Goal: Information Seeking & Learning: Learn about a topic

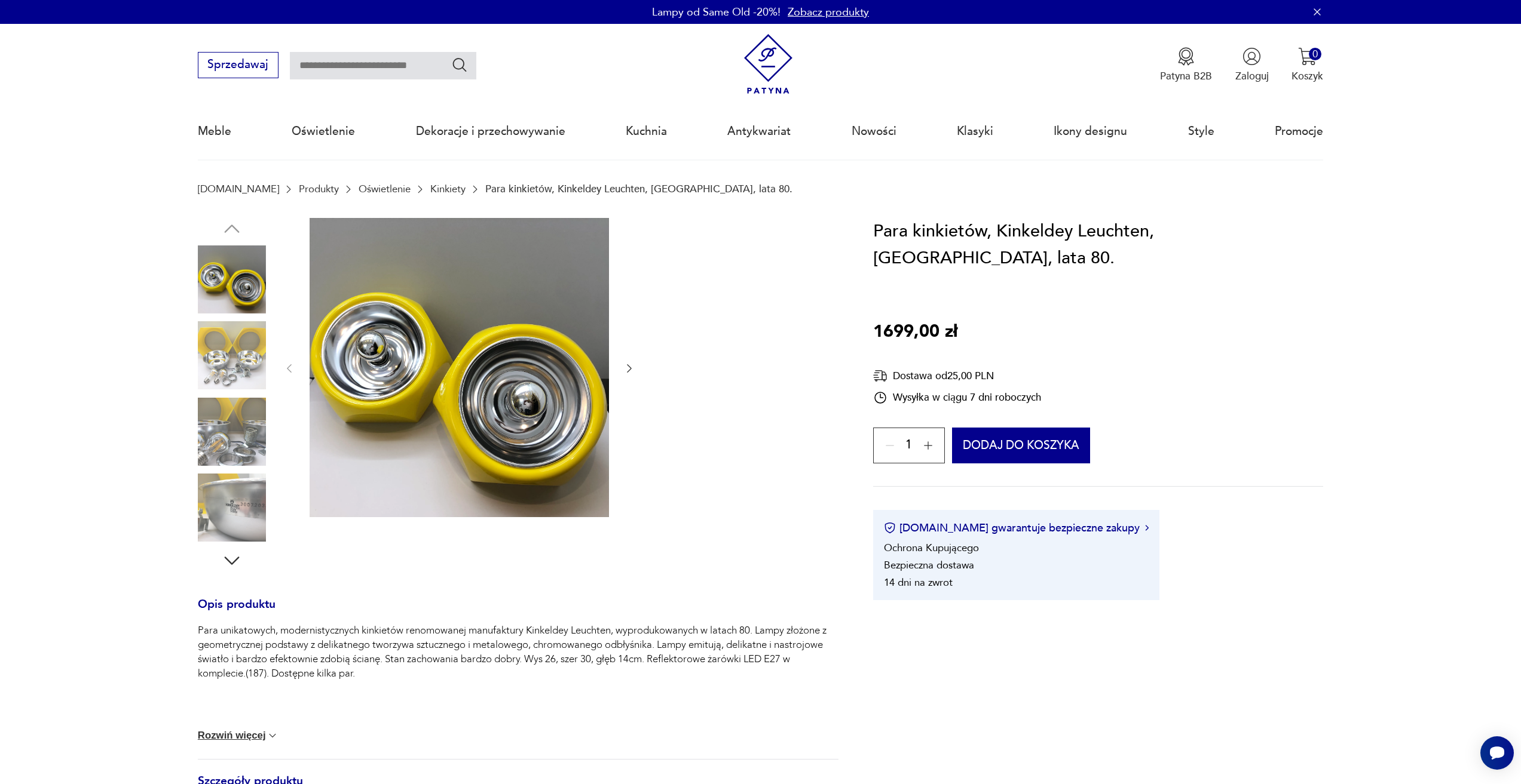
click at [430, 190] on link "Kinkiety" at bounding box center [447, 189] width 35 height 12
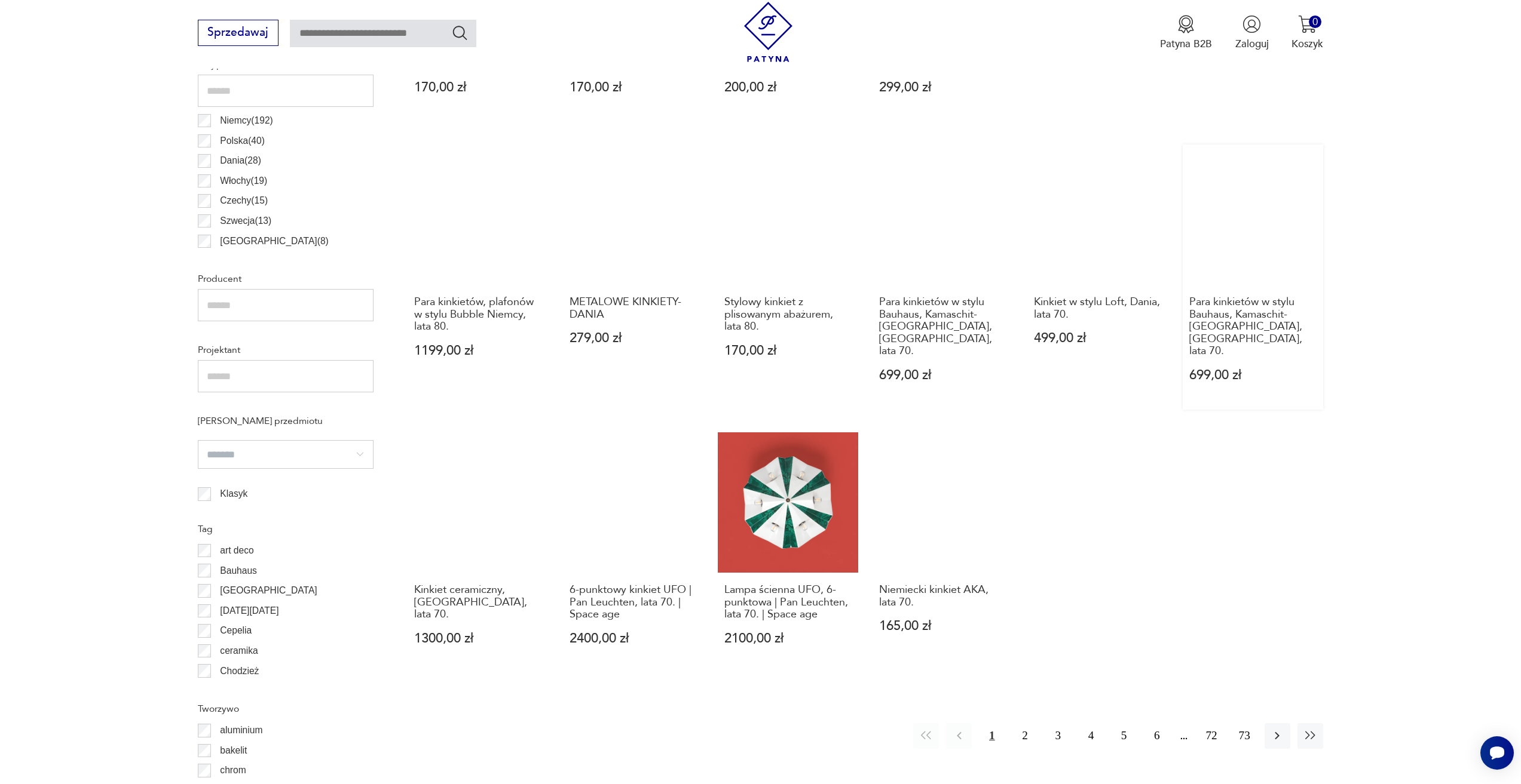
scroll to position [875, 0]
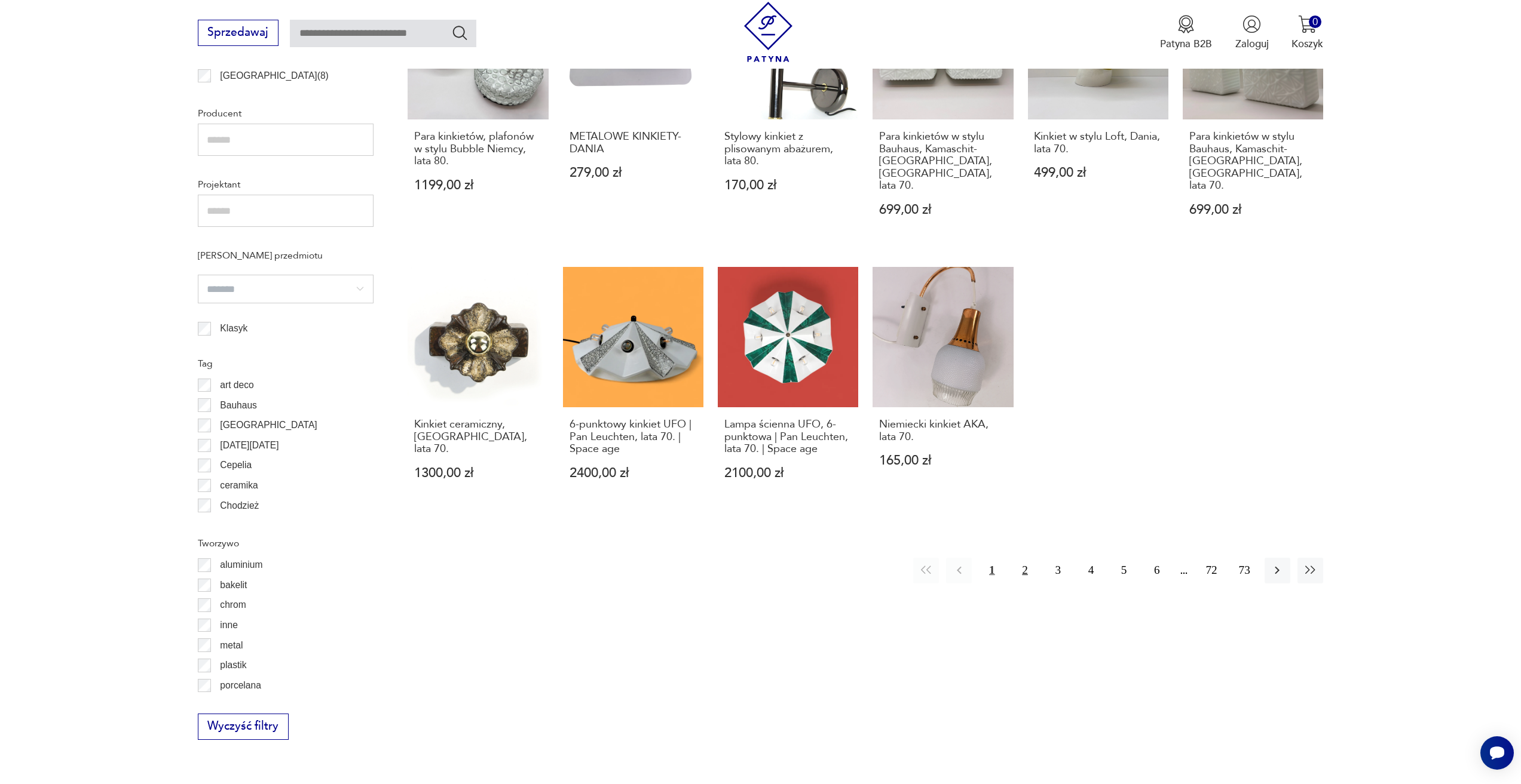
click at [1018, 558] on button "2" at bounding box center [1024, 570] width 26 height 26
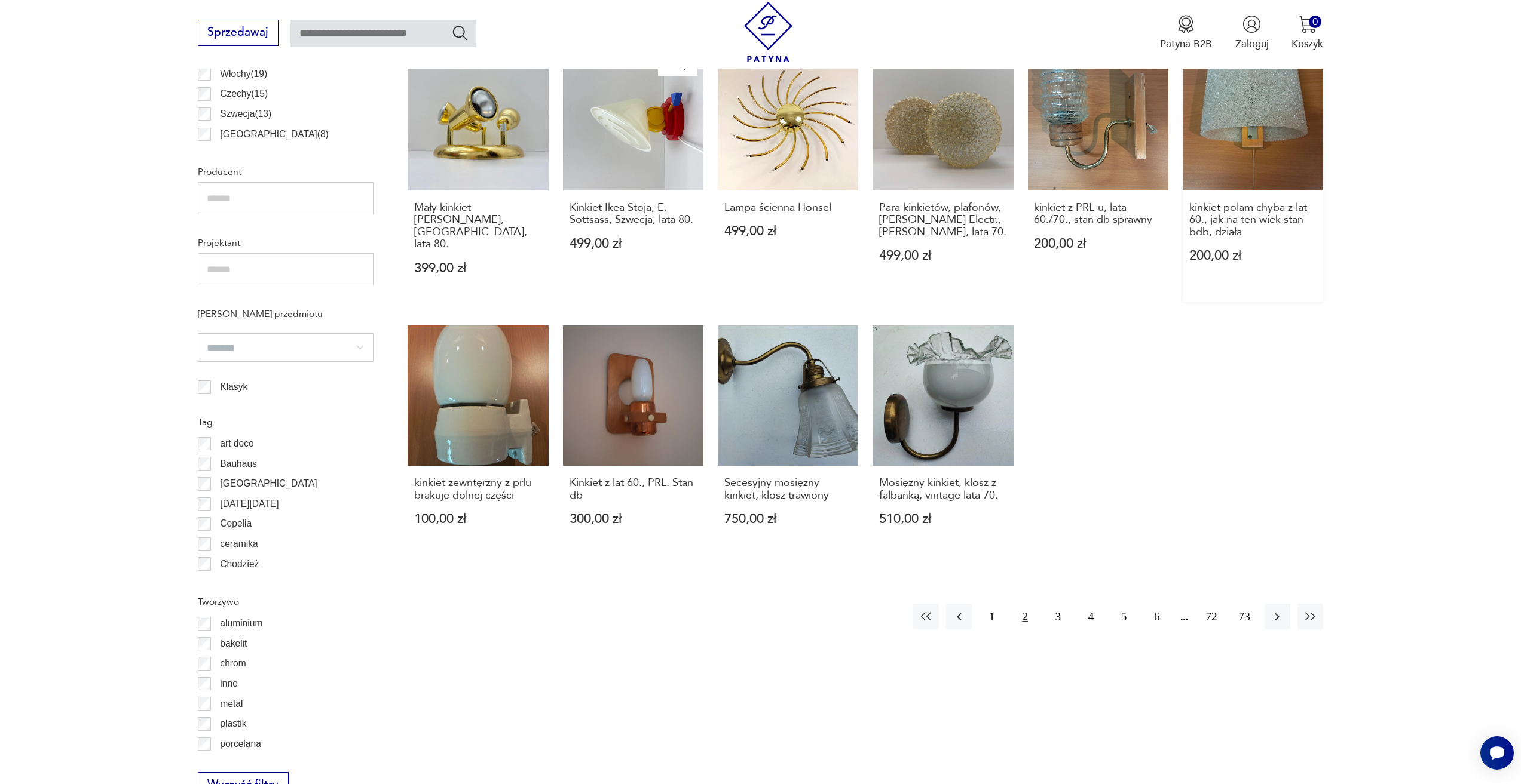
scroll to position [832, 0]
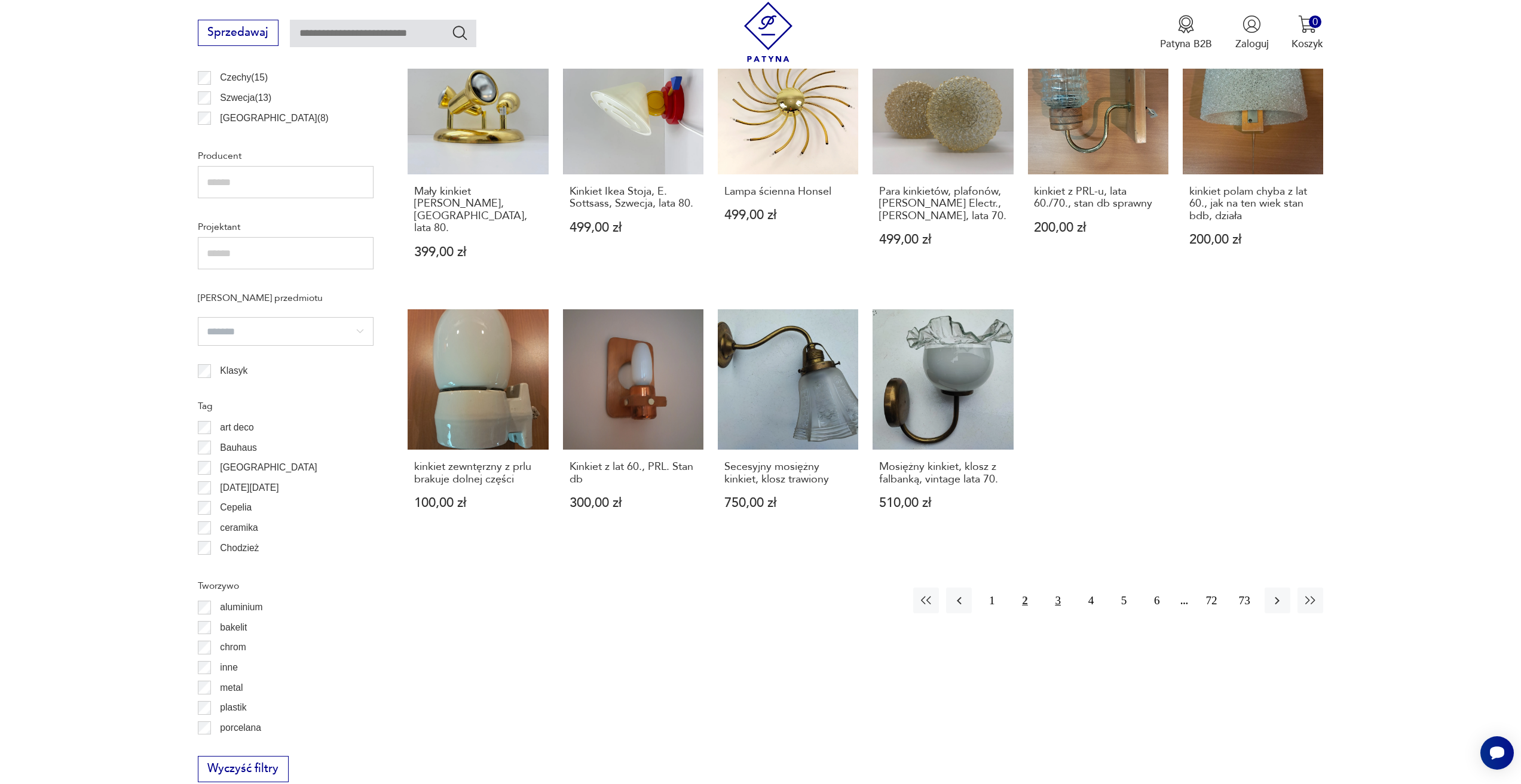
click at [1052, 588] on button "3" at bounding box center [1057, 601] width 26 height 26
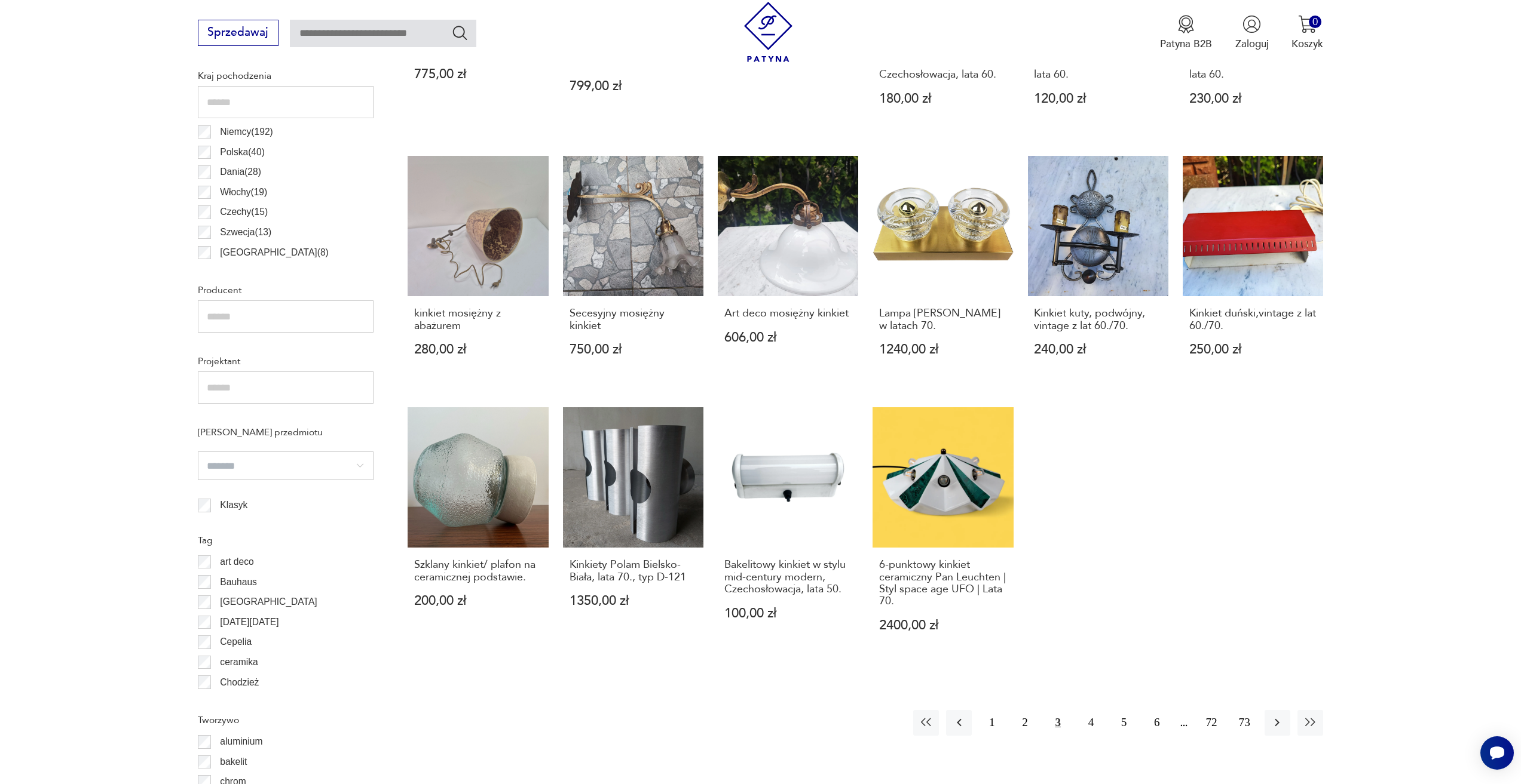
scroll to position [713, 0]
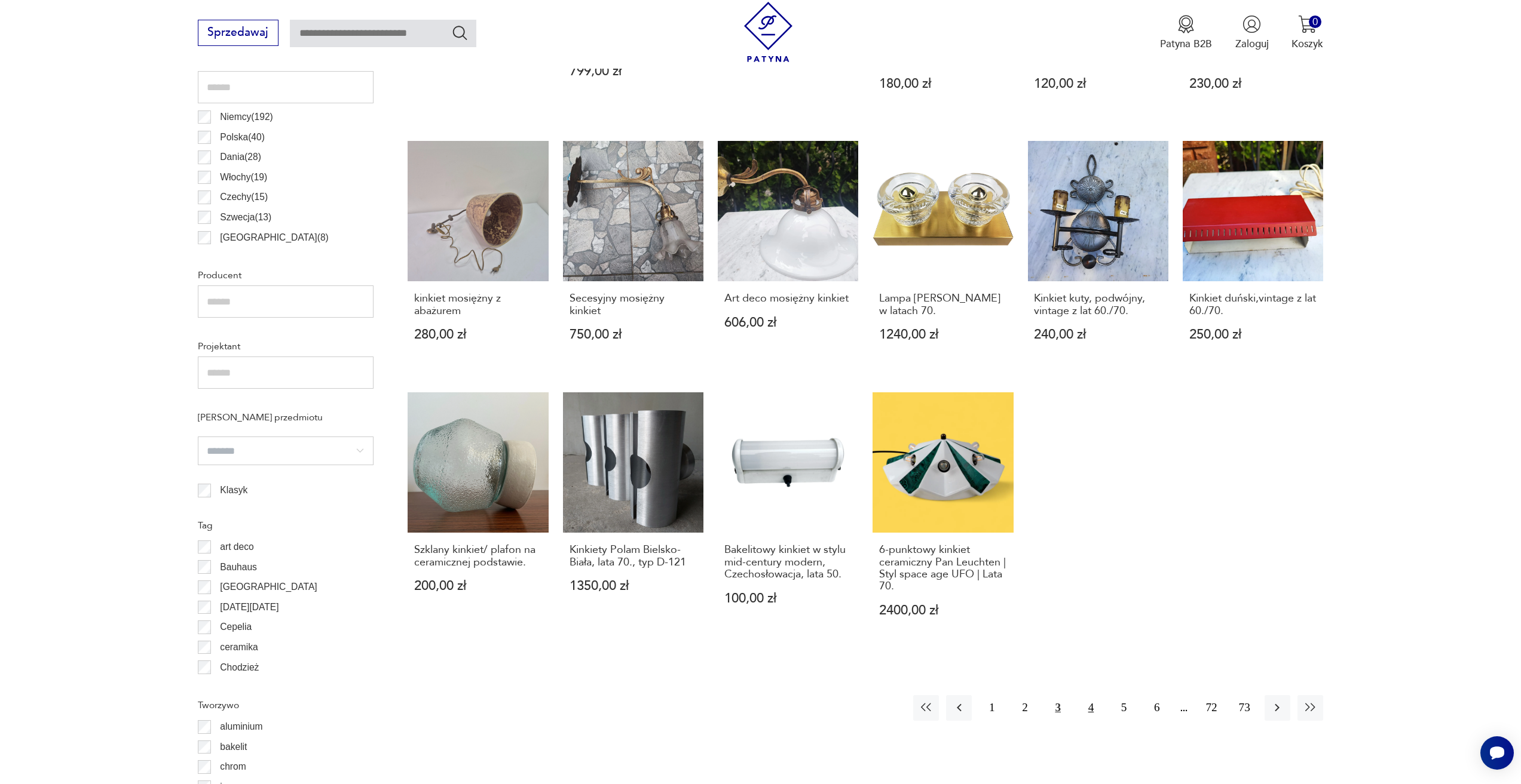
click at [1088, 697] on button "4" at bounding box center [1090, 708] width 26 height 26
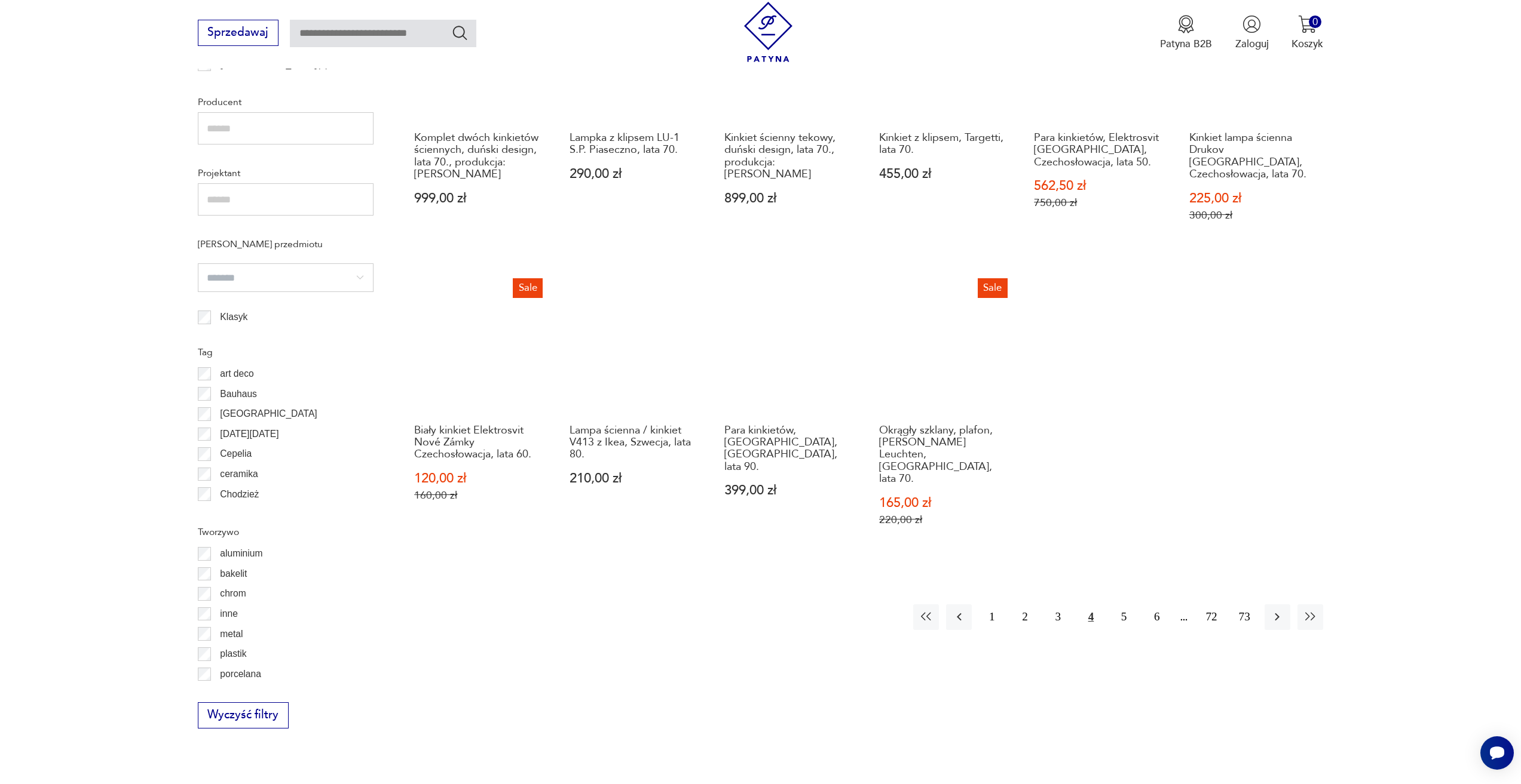
scroll to position [892, 0]
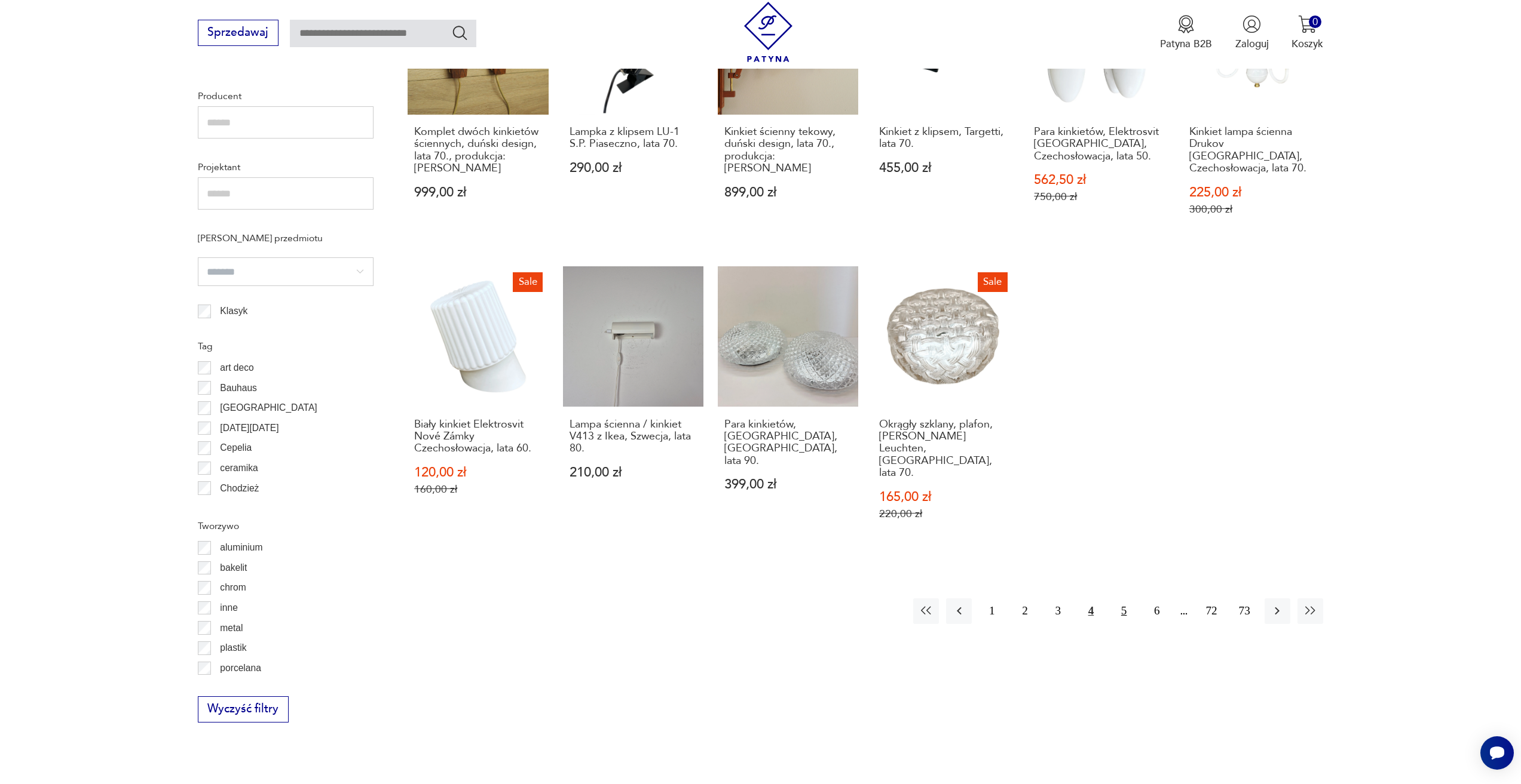
click at [1120, 598] on button "5" at bounding box center [1124, 611] width 26 height 26
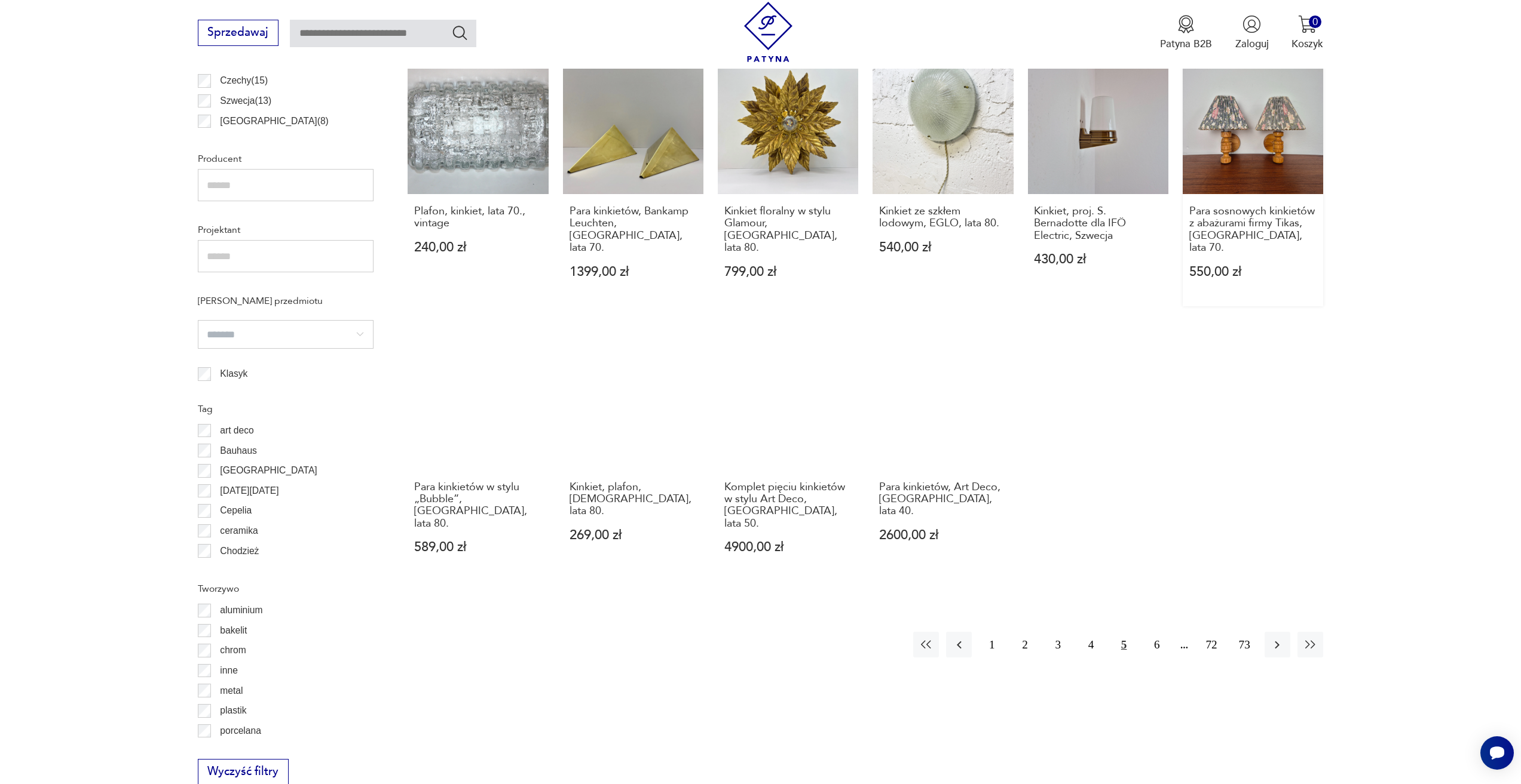
scroll to position [832, 0]
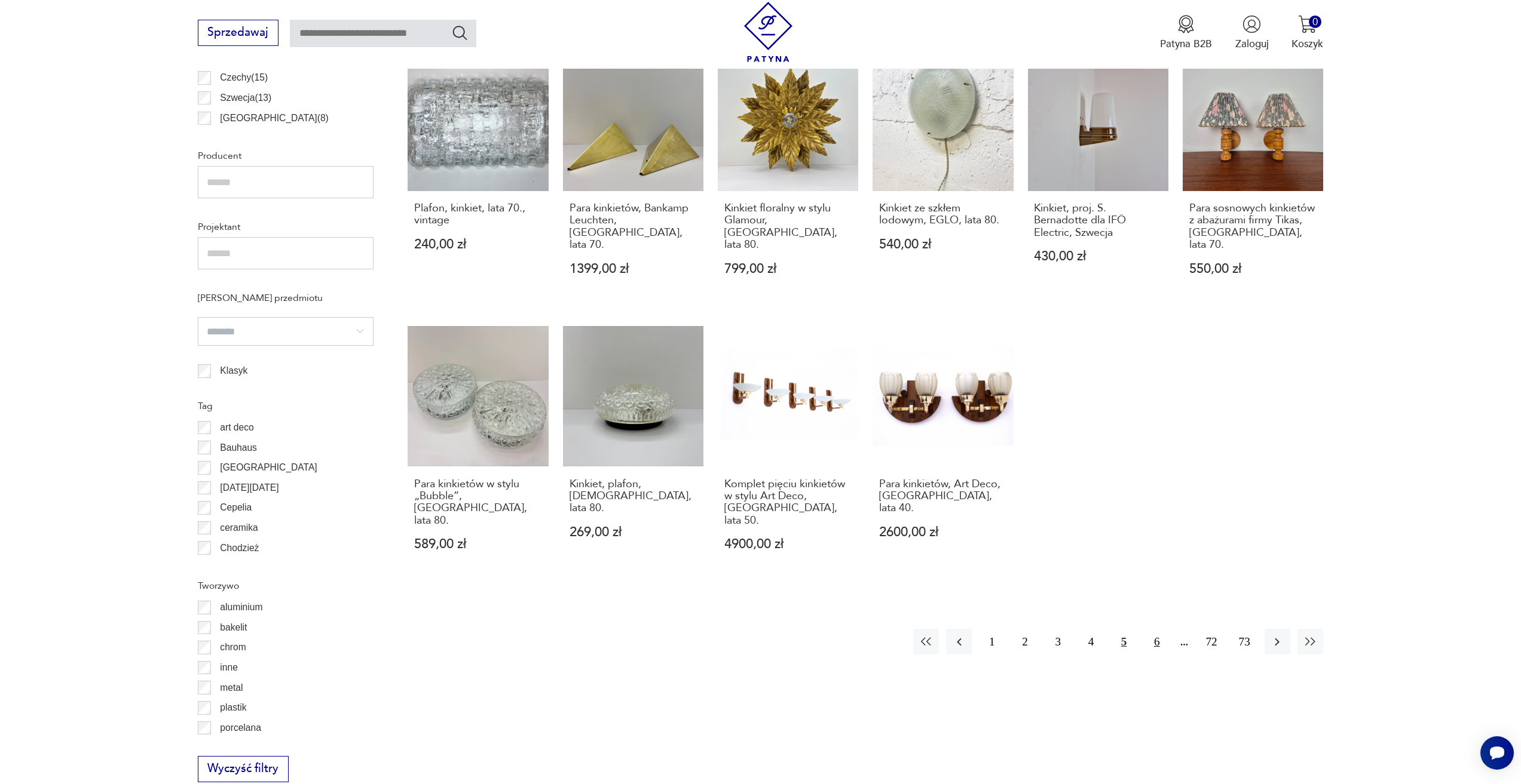
click at [1164, 629] on button "6" at bounding box center [1157, 641] width 26 height 26
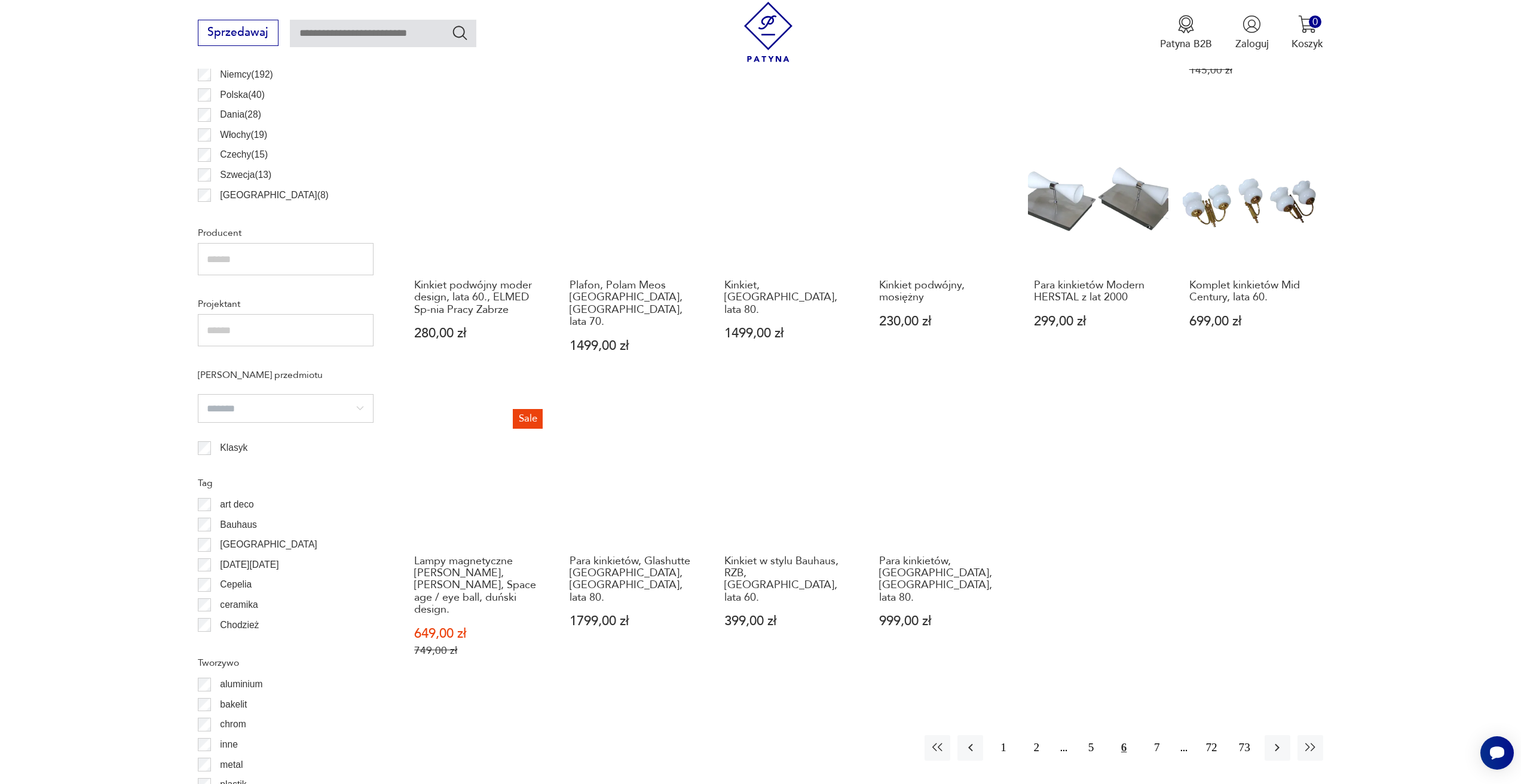
scroll to position [832, 0]
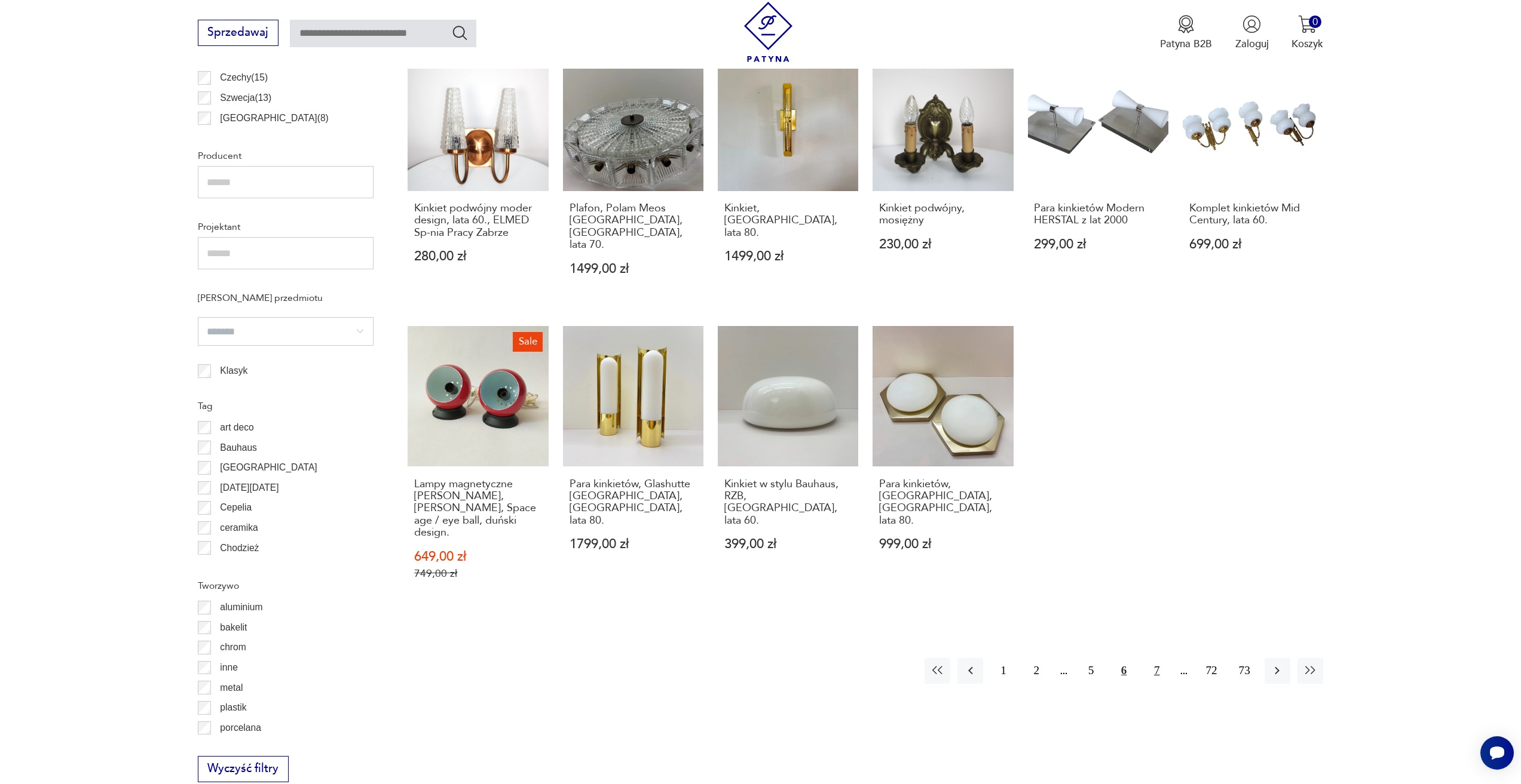
click at [1153, 658] on button "7" at bounding box center [1157, 671] width 26 height 26
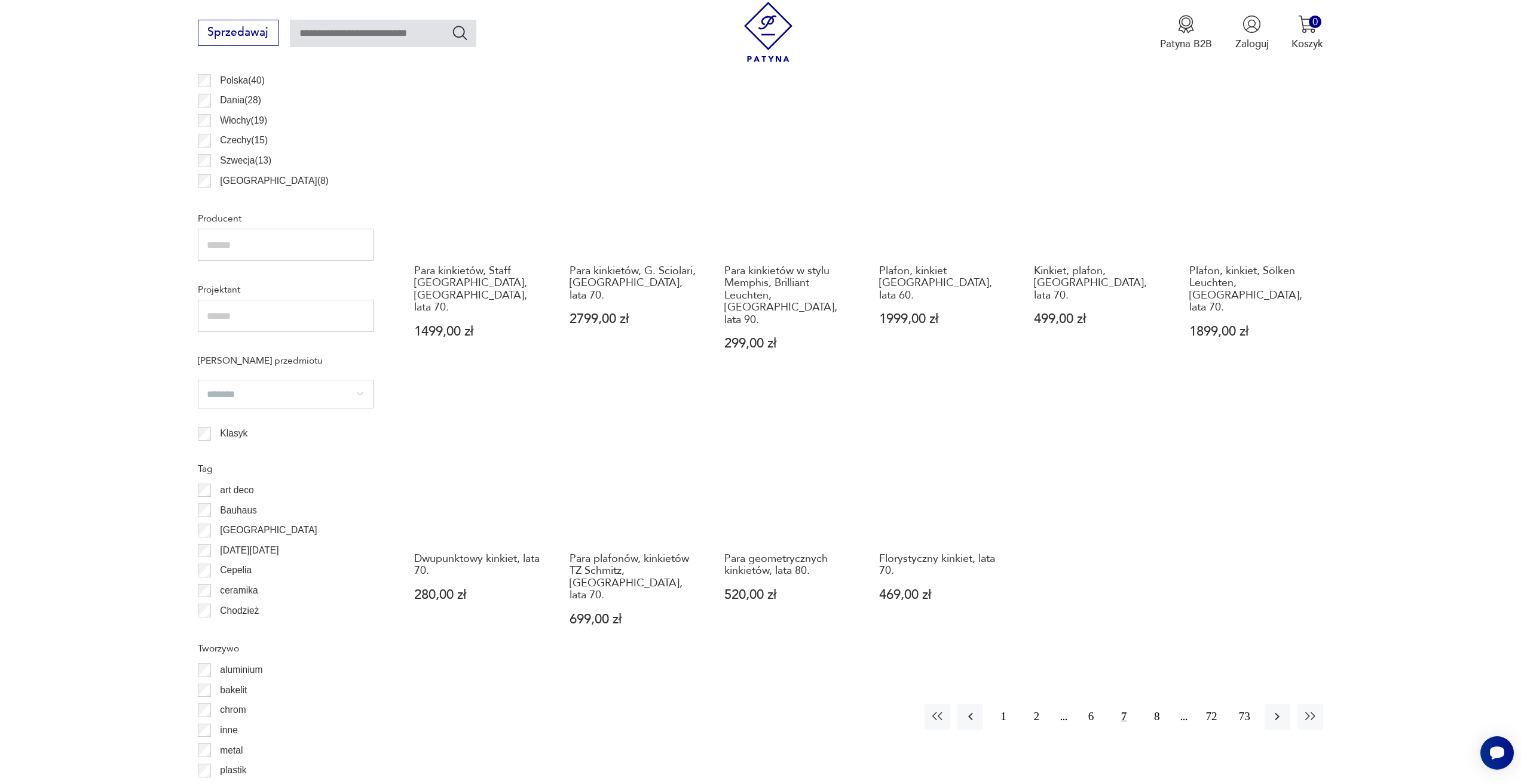
scroll to position [773, 0]
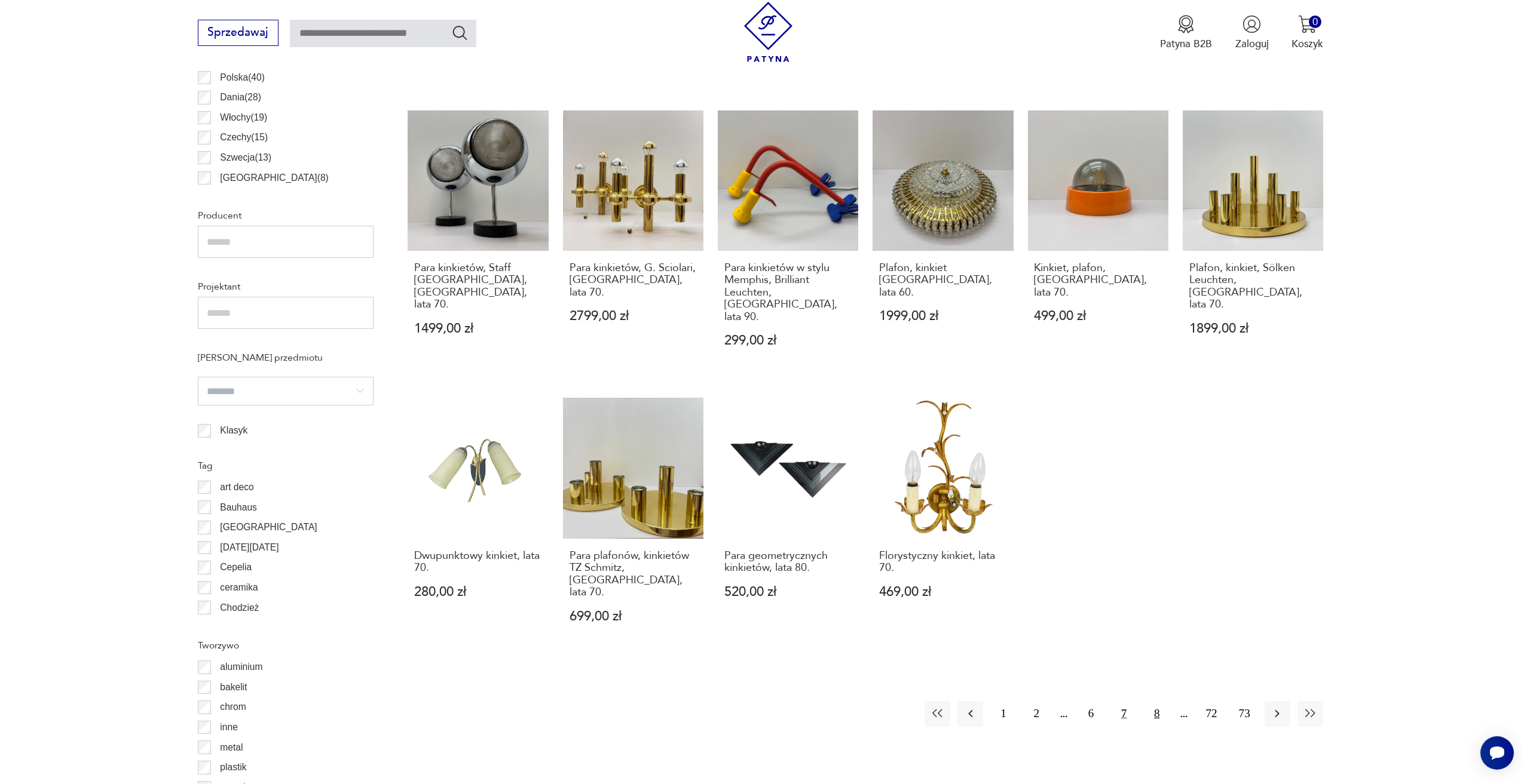
click at [1158, 701] on button "8" at bounding box center [1157, 714] width 26 height 26
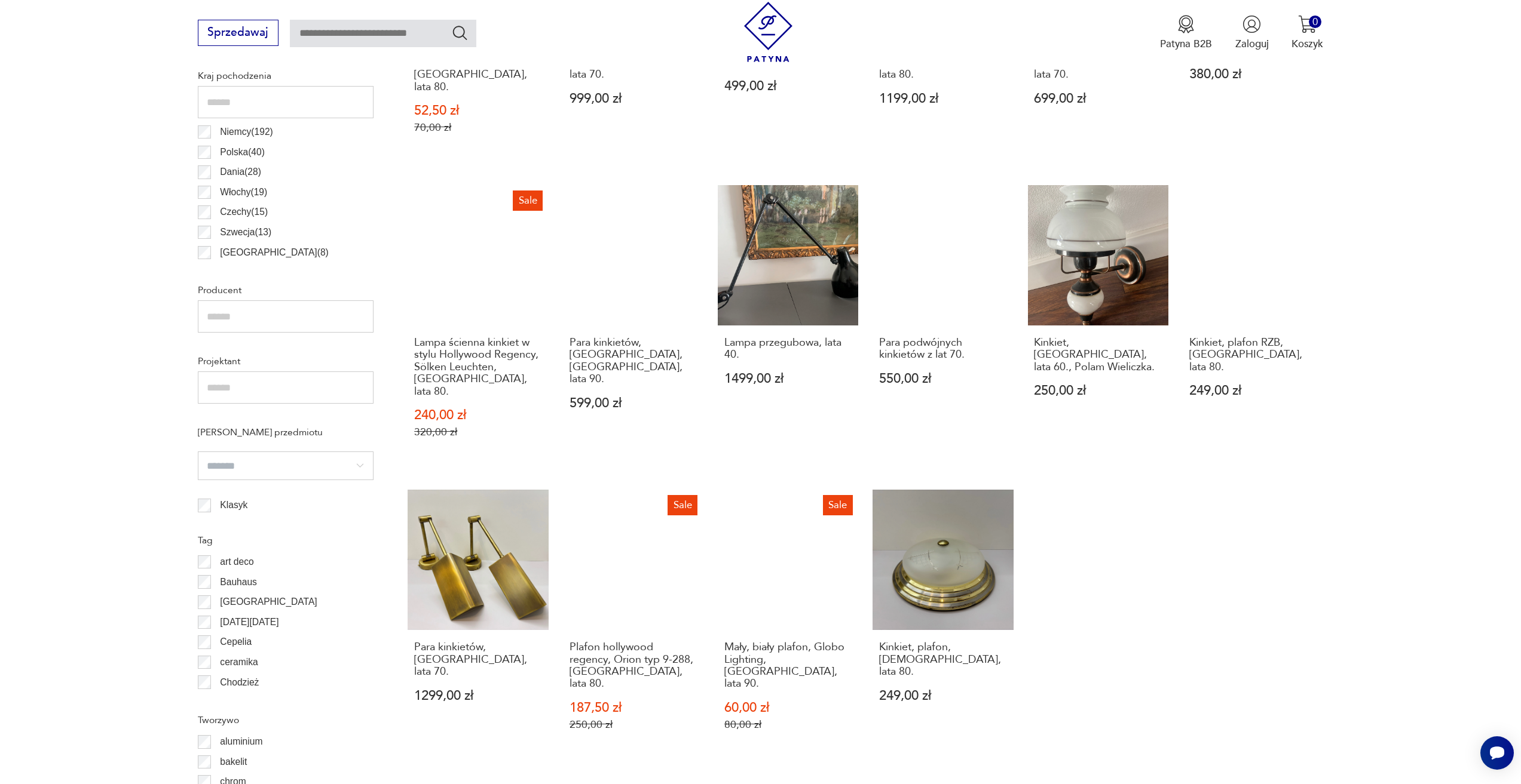
scroll to position [953, 0]
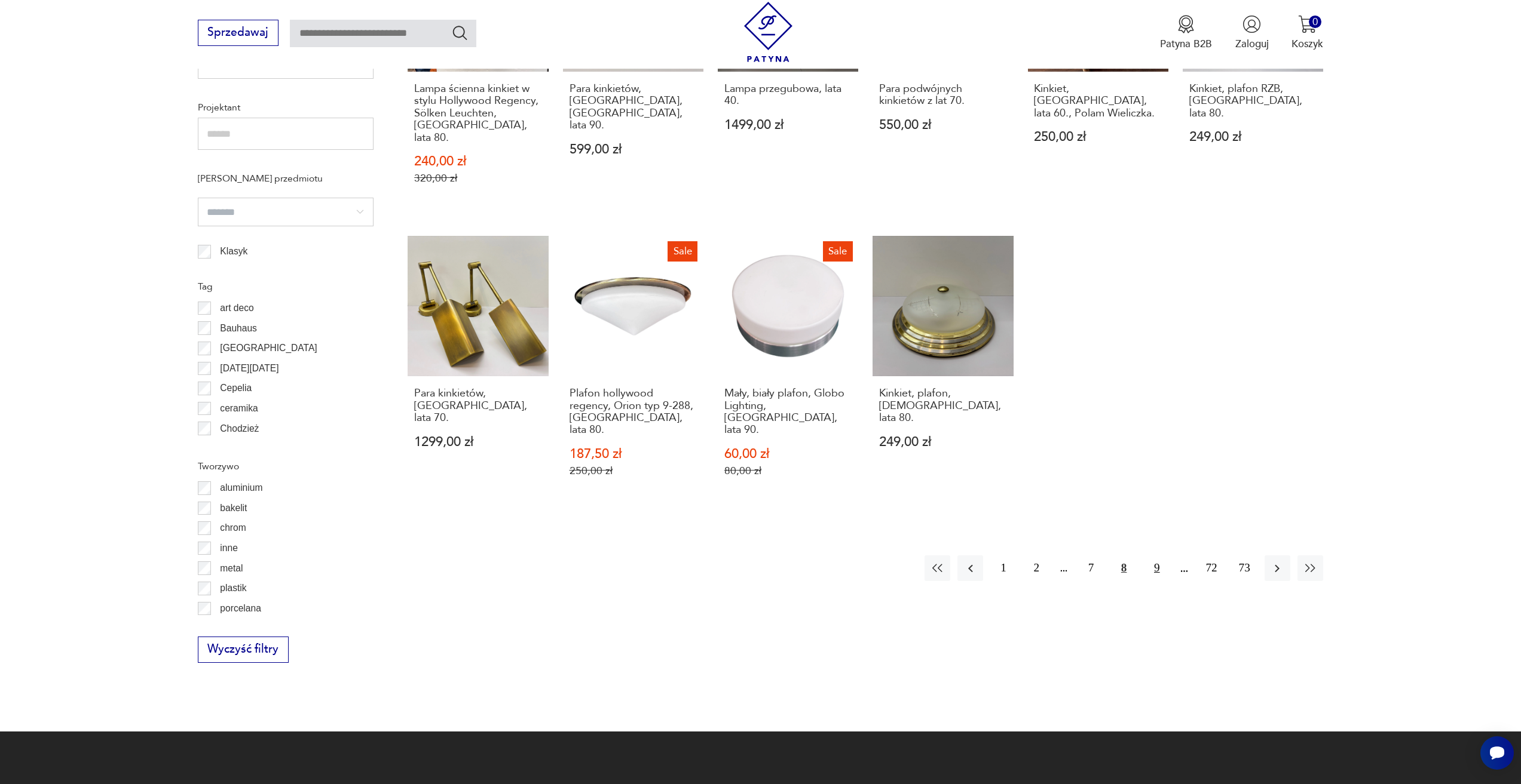
click at [1153, 555] on button "9" at bounding box center [1157, 568] width 26 height 26
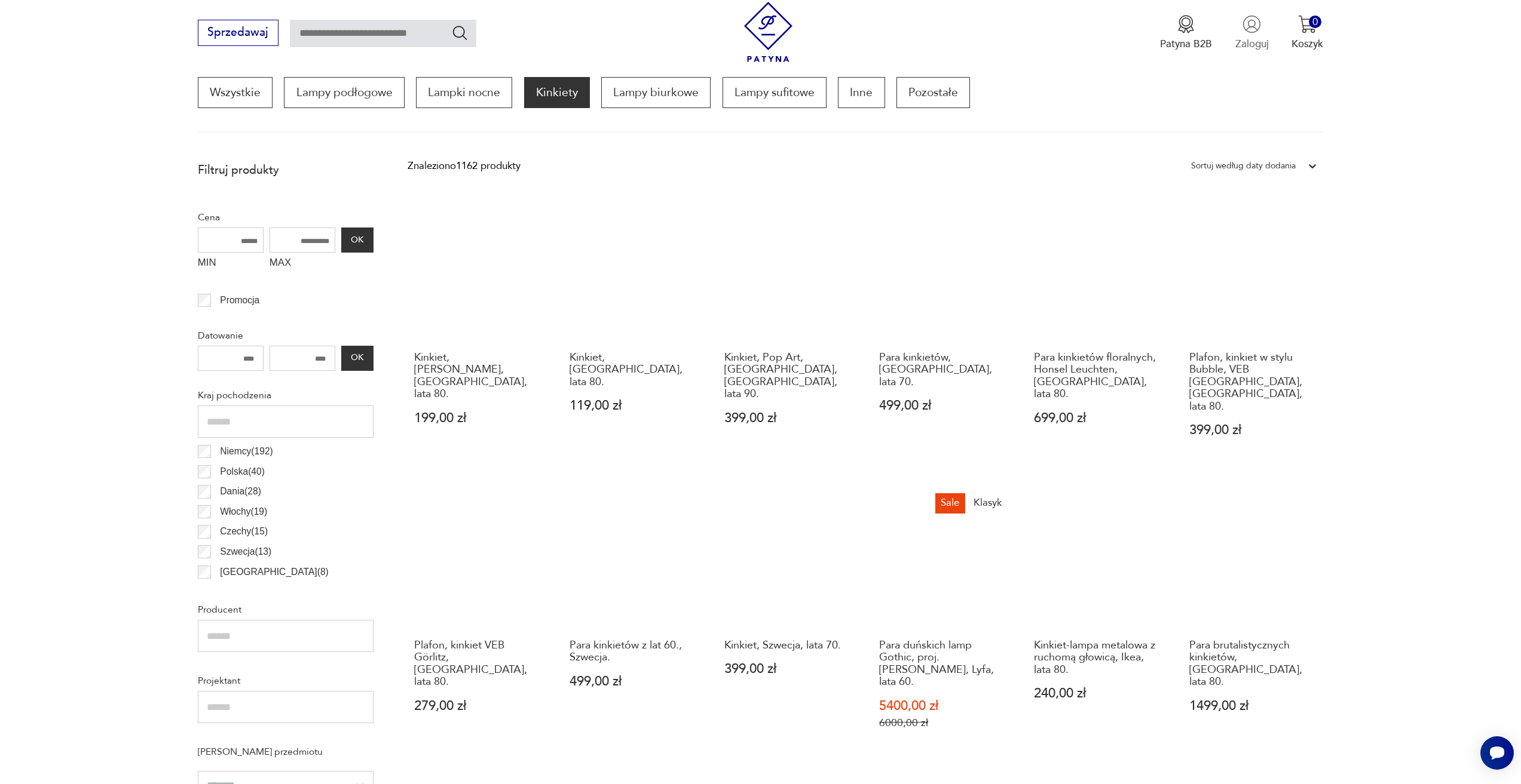
scroll to position [355, 0]
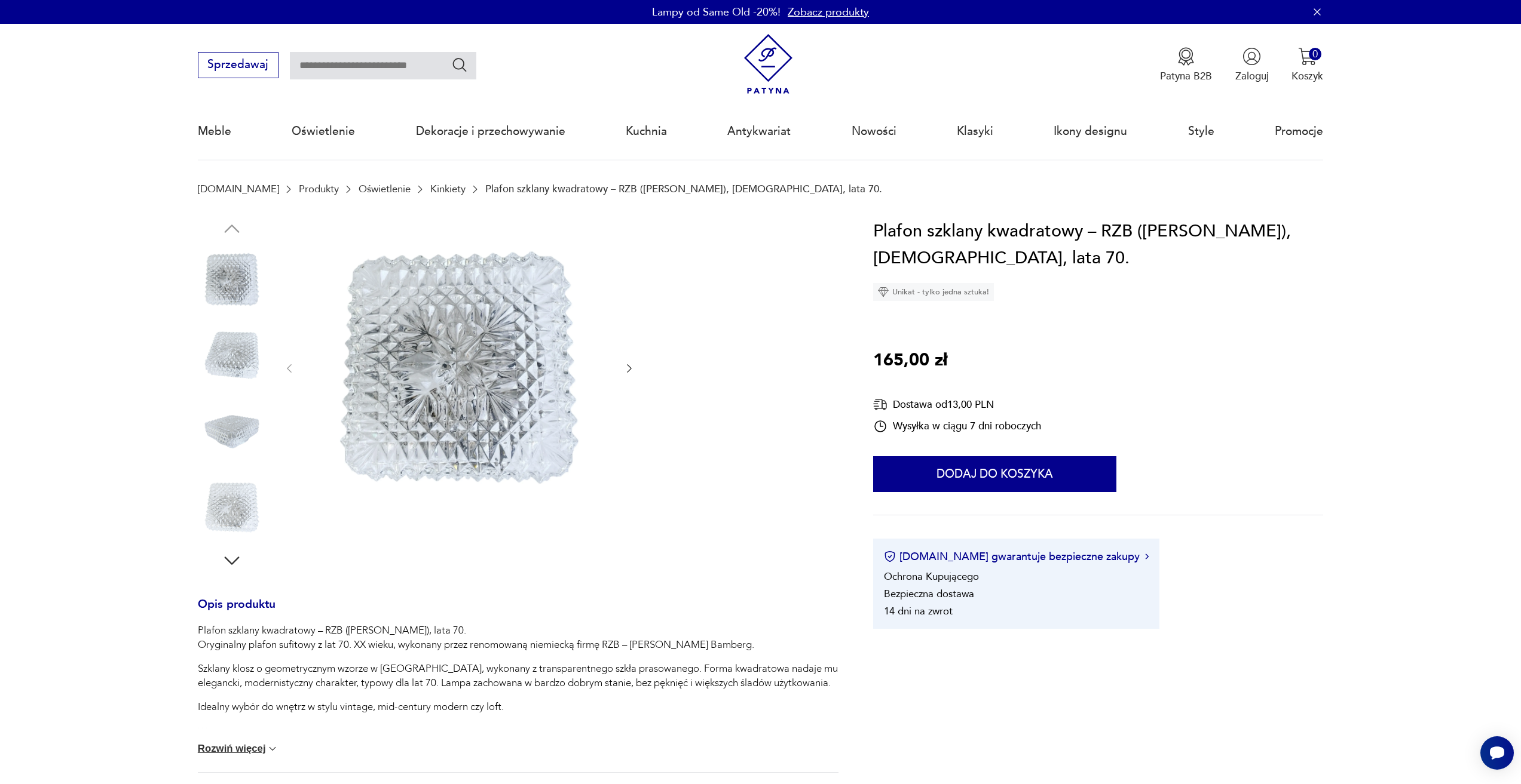
click at [633, 371] on icon "button" at bounding box center [629, 368] width 12 height 12
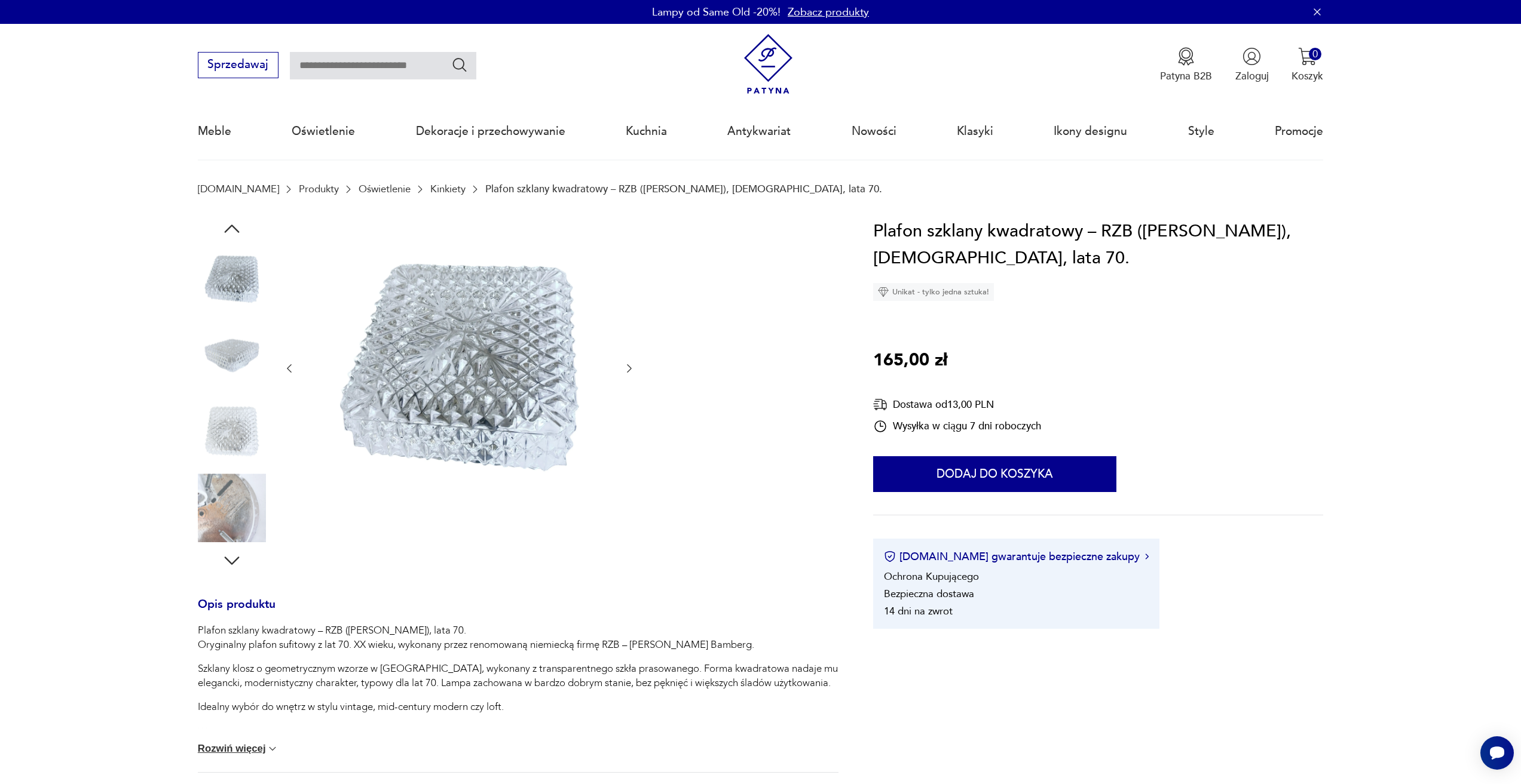
click at [633, 371] on icon "button" at bounding box center [629, 368] width 12 height 12
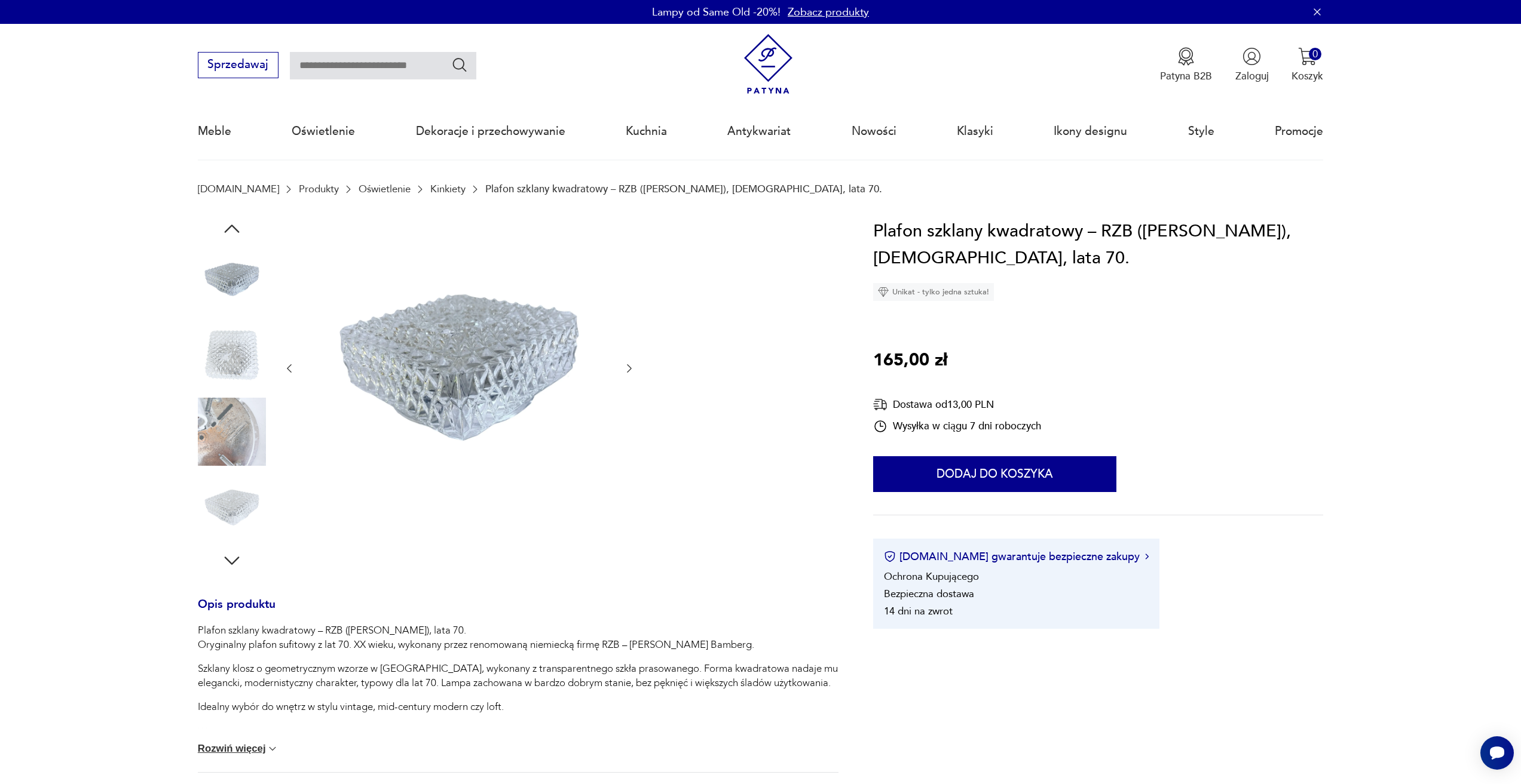
click at [633, 371] on icon "button" at bounding box center [629, 368] width 12 height 12
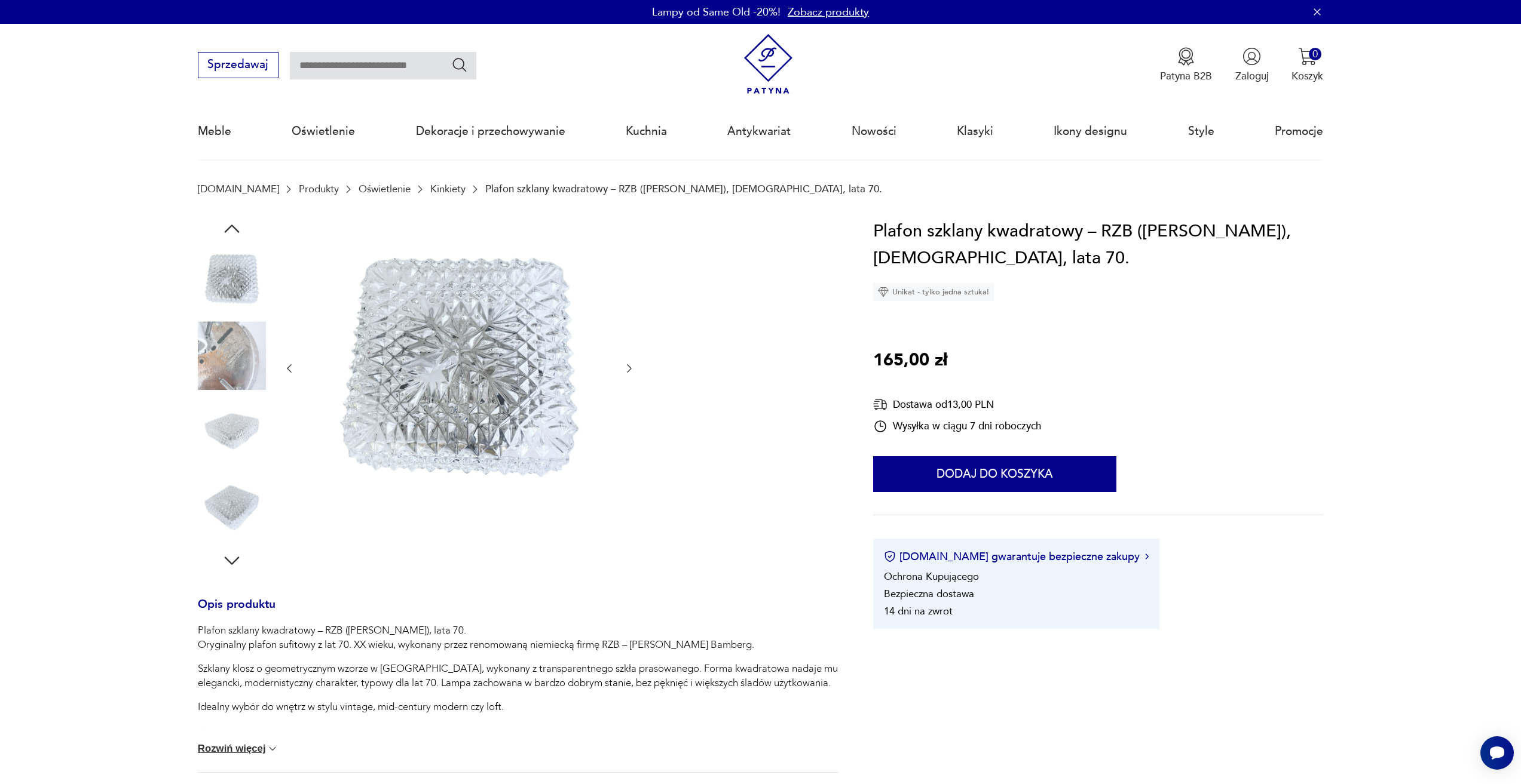
click at [633, 371] on icon "button" at bounding box center [629, 368] width 12 height 12
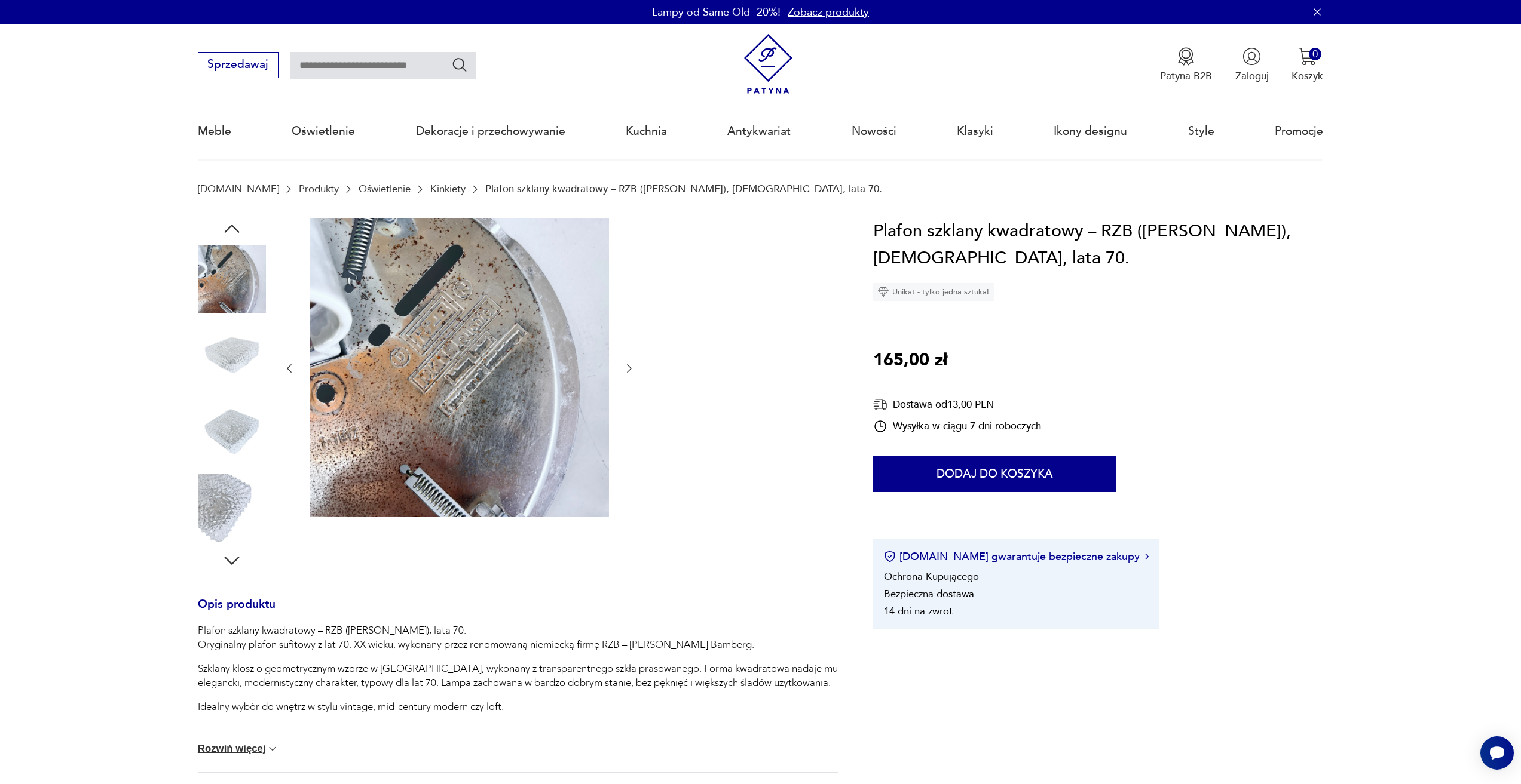
click at [633, 371] on icon "button" at bounding box center [629, 368] width 12 height 12
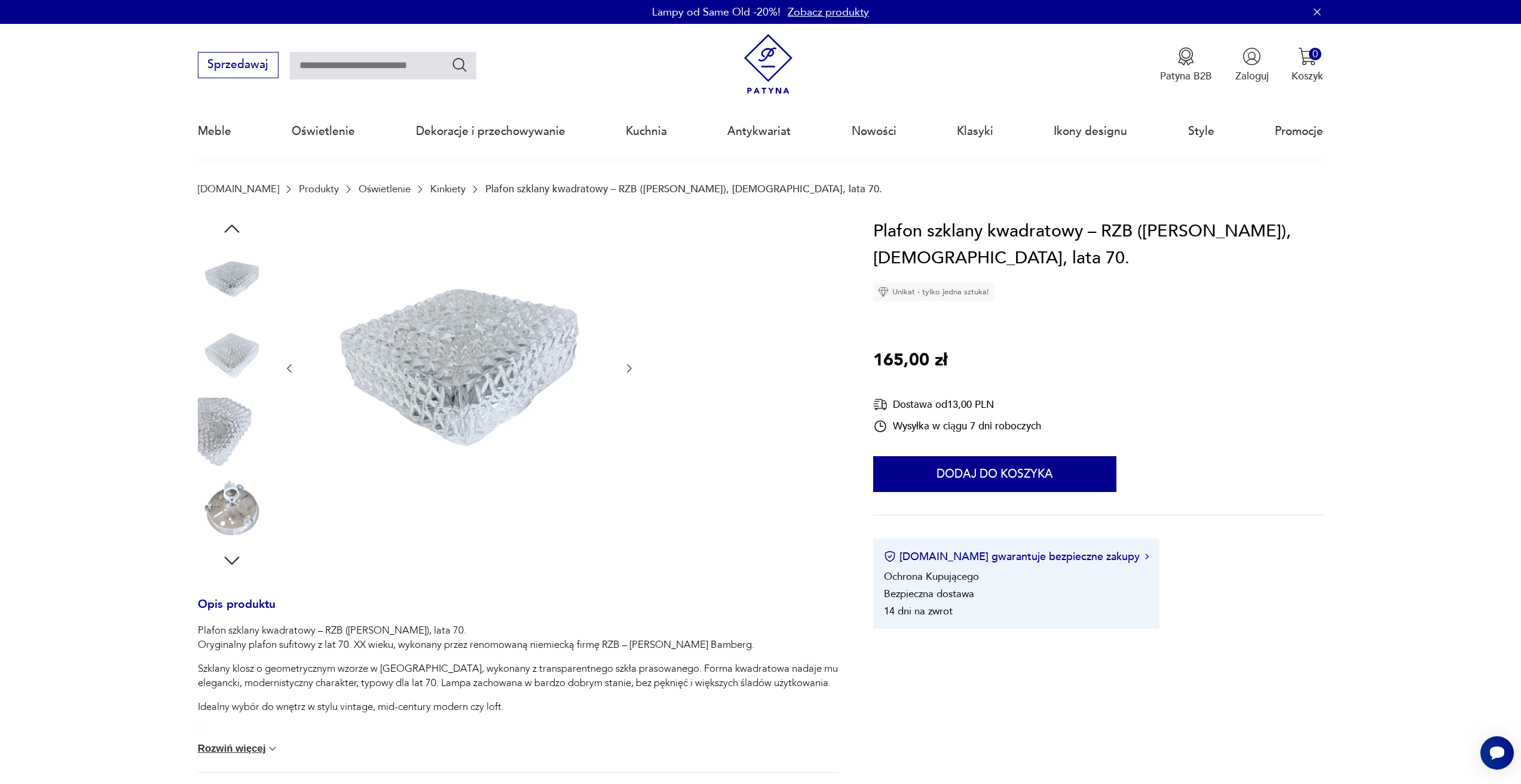
click at [633, 371] on icon "button" at bounding box center [629, 368] width 12 height 12
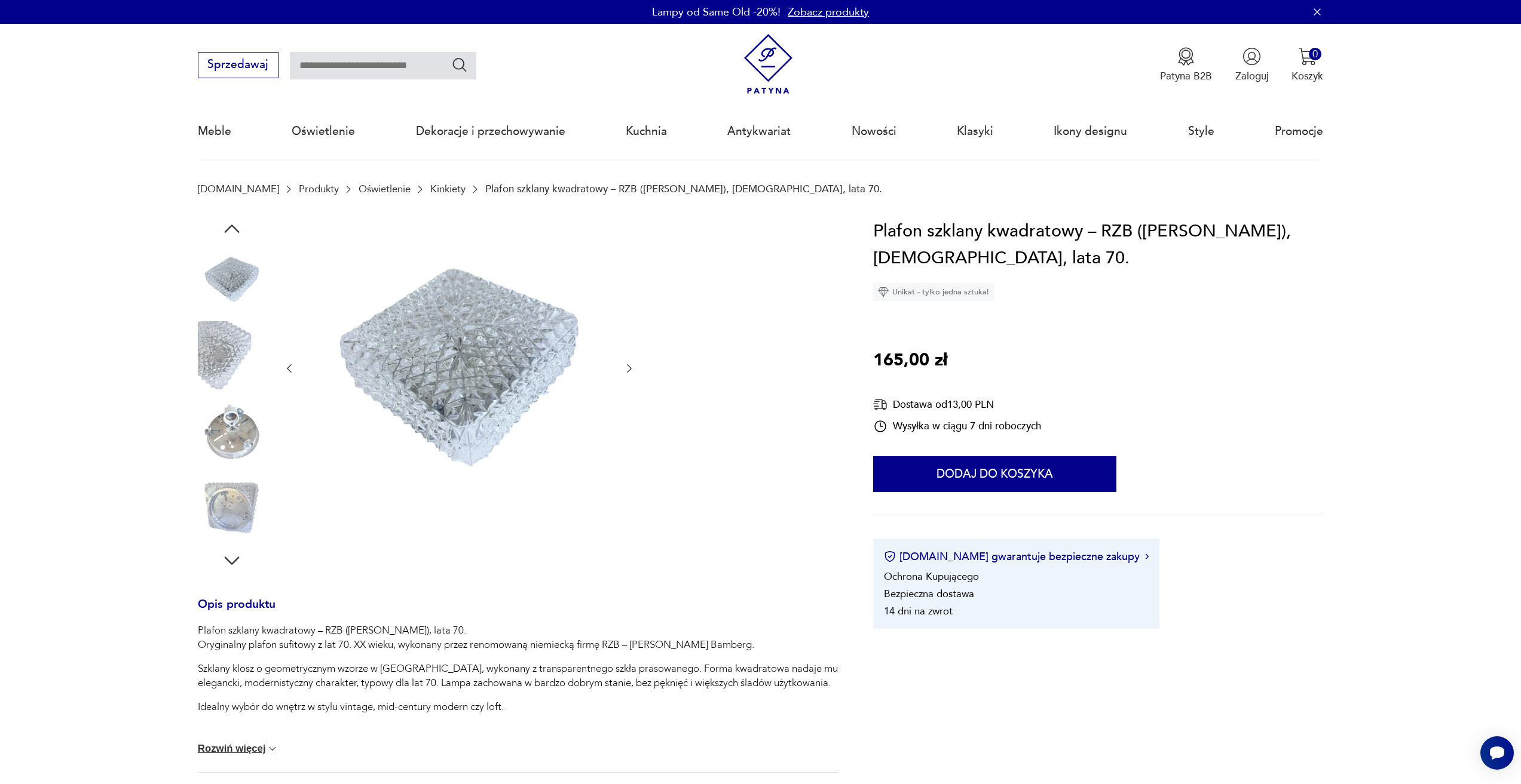
click at [633, 371] on icon "button" at bounding box center [629, 368] width 12 height 12
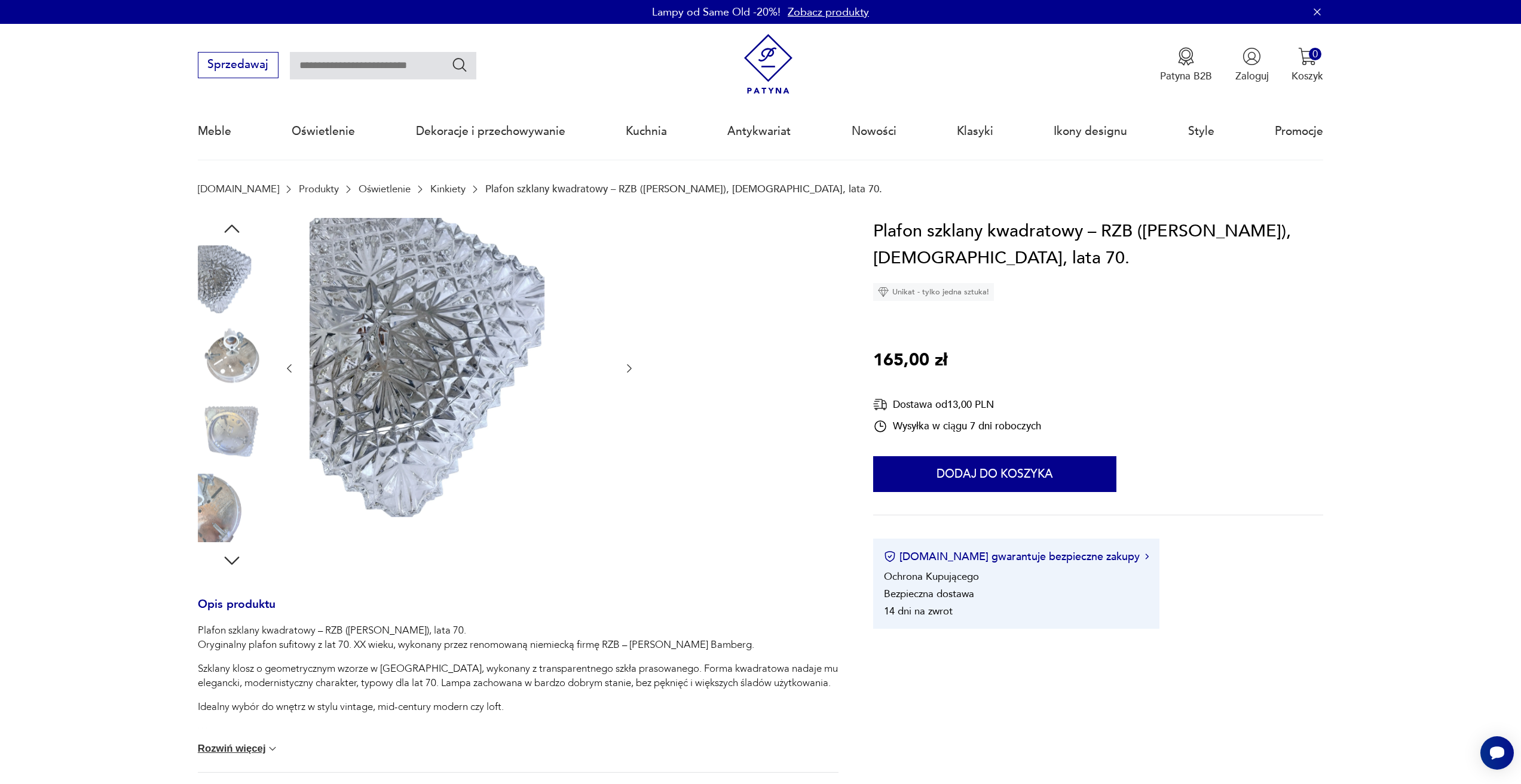
click at [633, 371] on icon "button" at bounding box center [629, 368] width 12 height 12
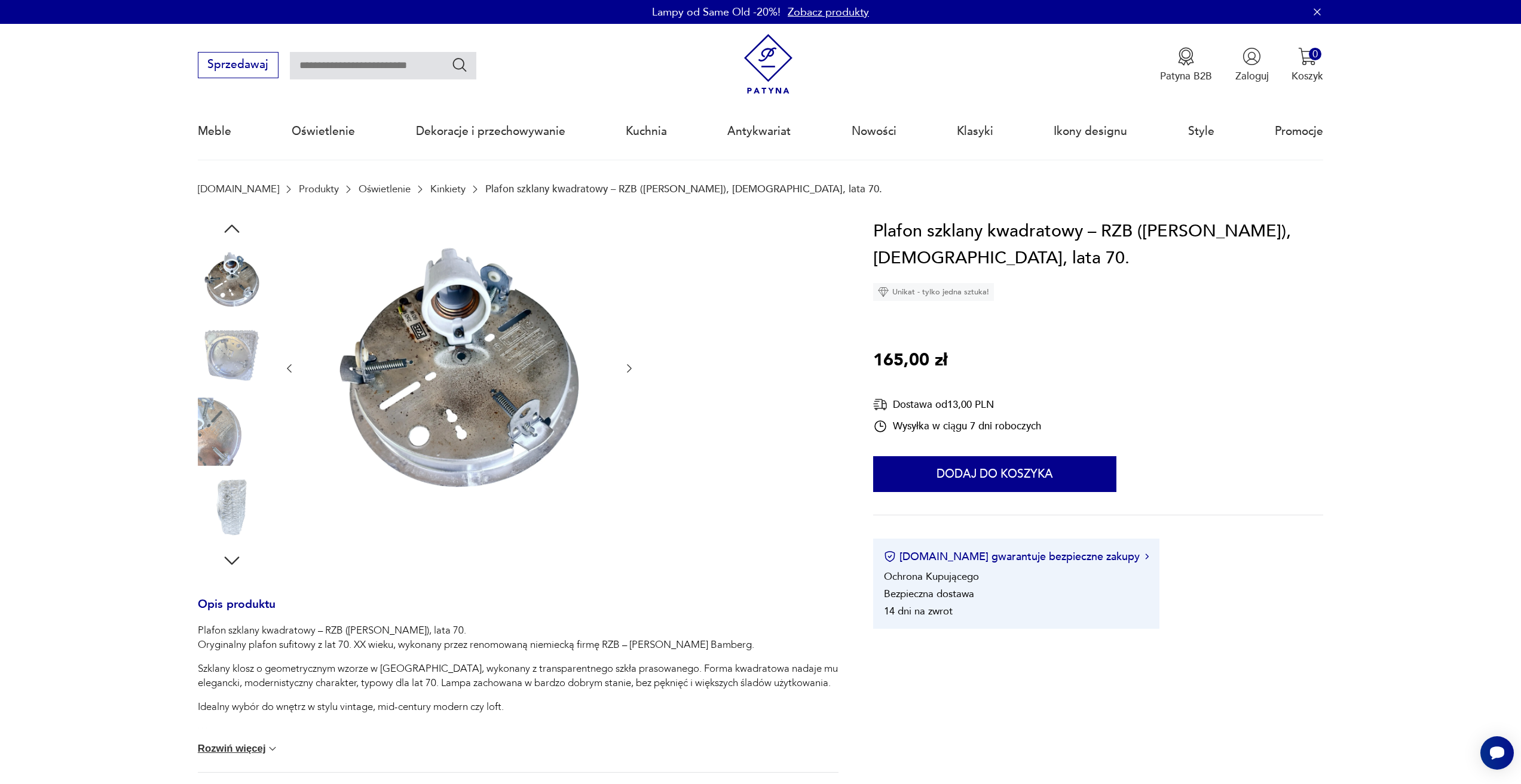
click at [633, 371] on icon "button" at bounding box center [629, 368] width 12 height 12
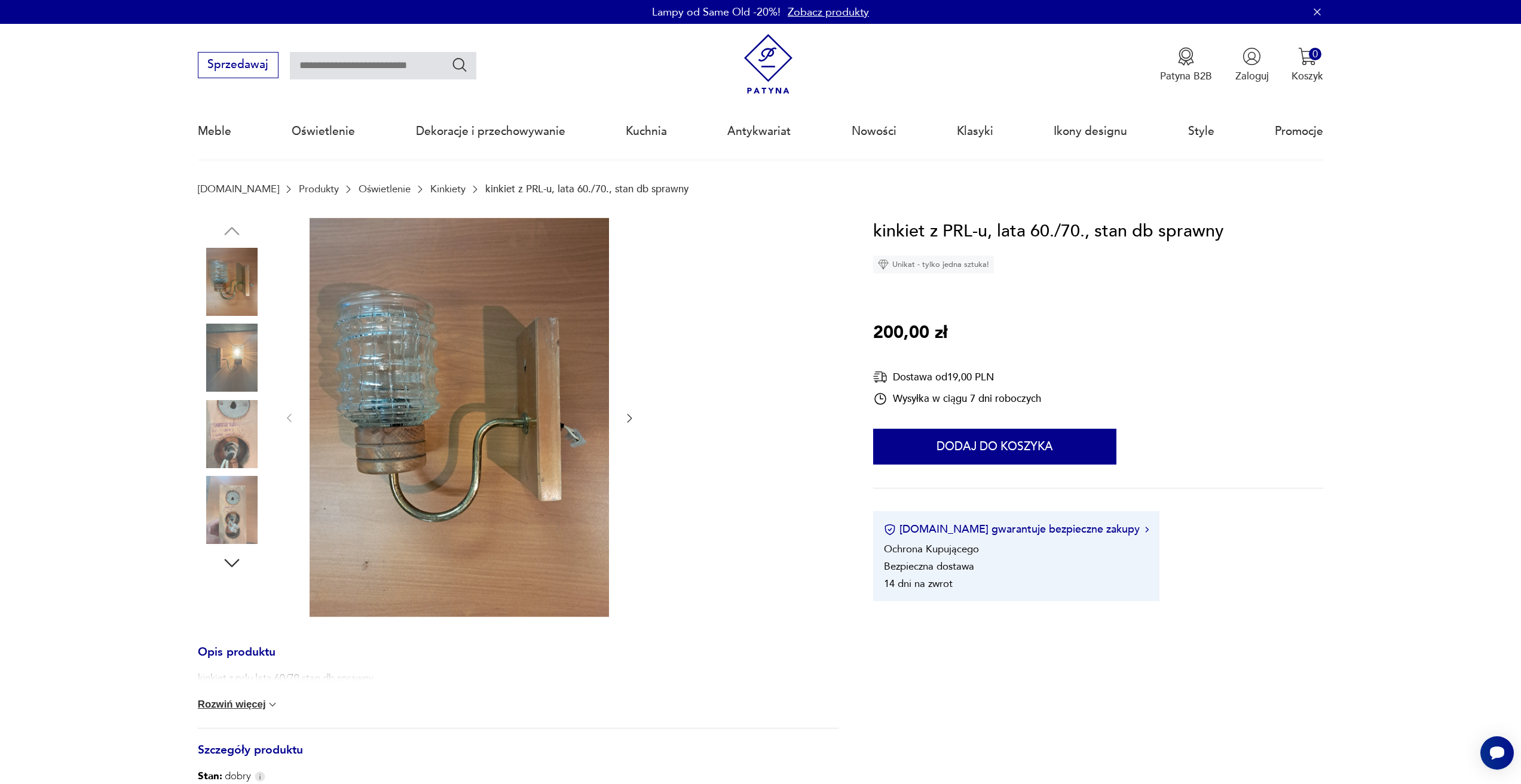
click at [233, 365] on img at bounding box center [231, 357] width 68 height 68
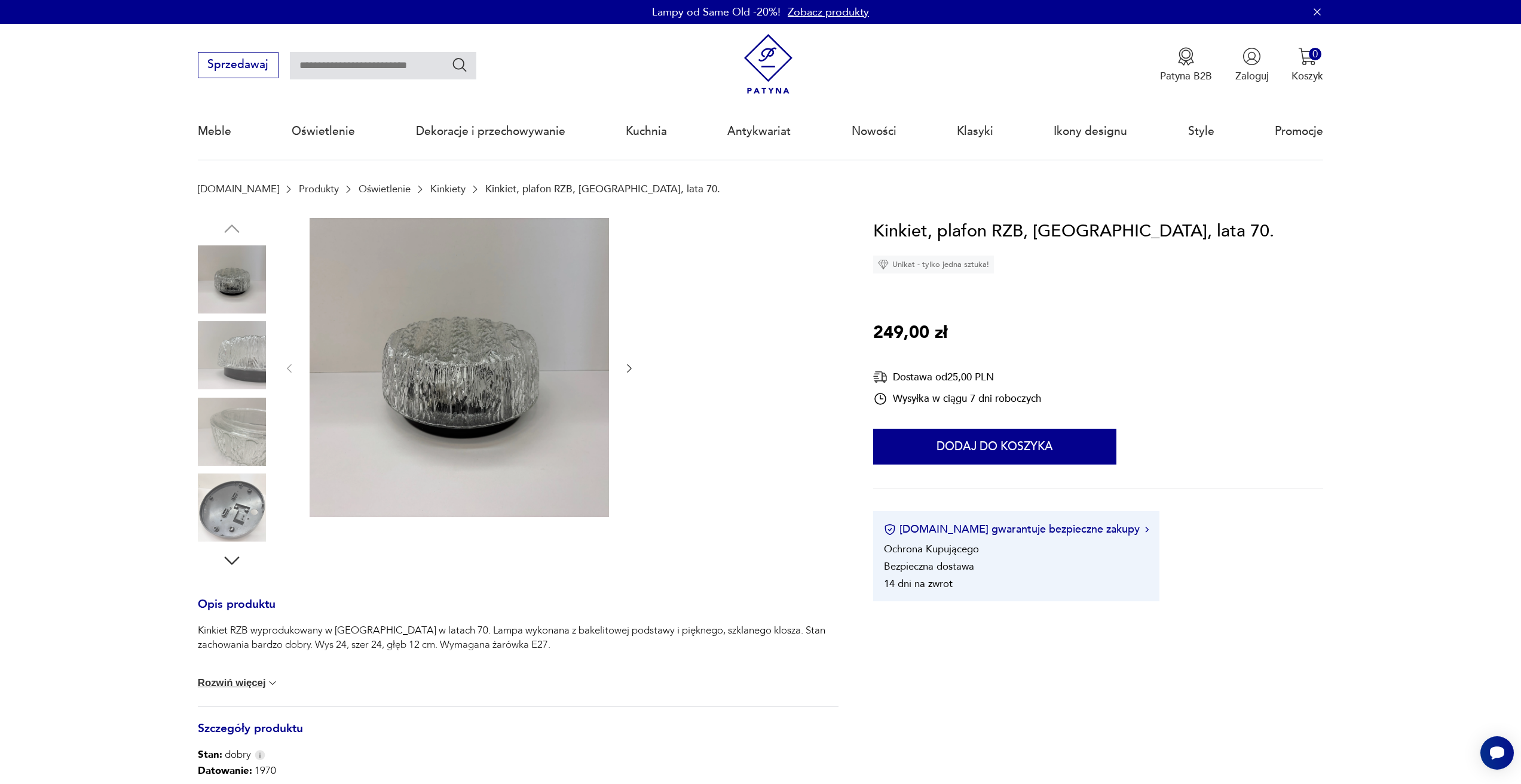
click at [201, 362] on img at bounding box center [231, 355] width 68 height 68
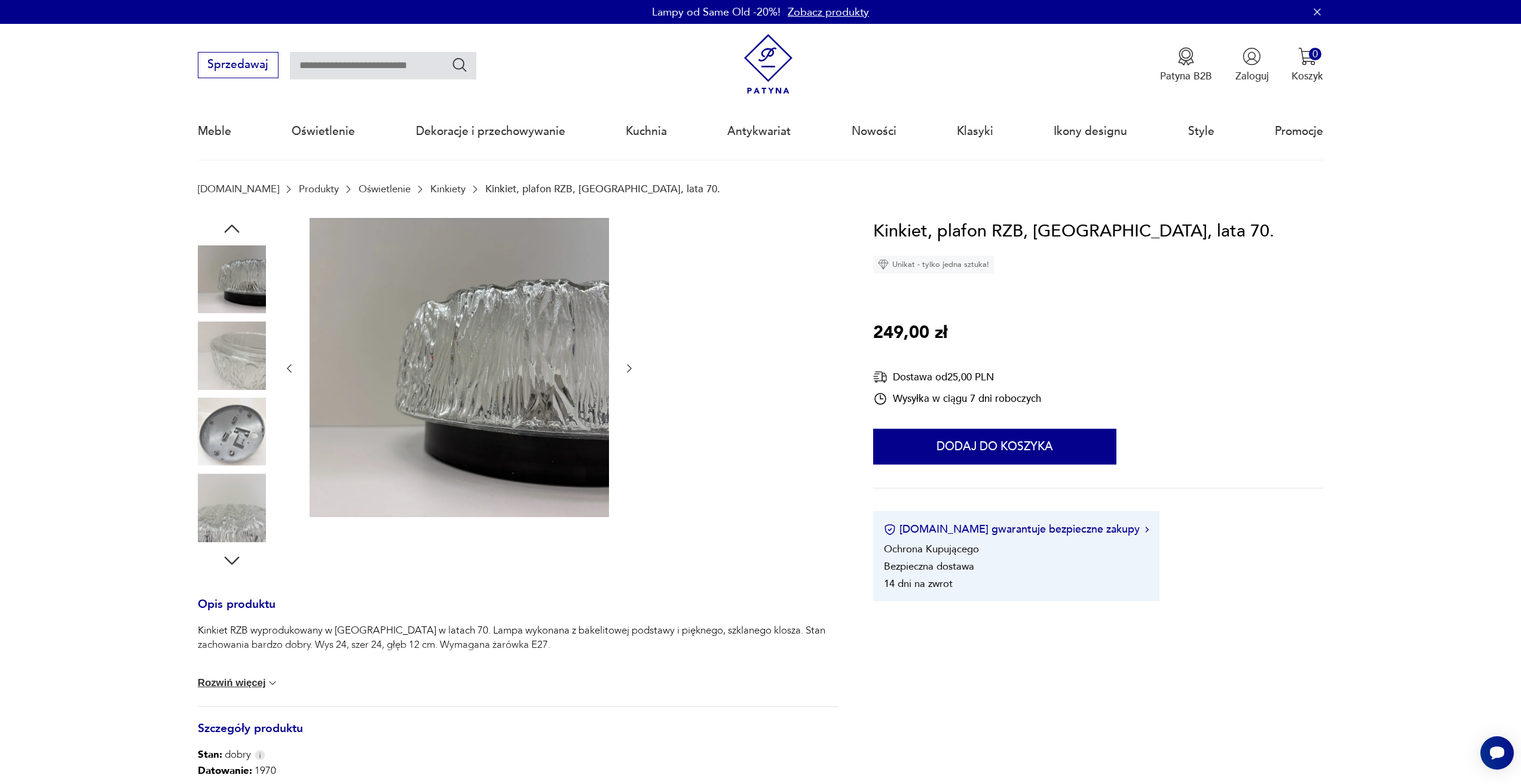
click at [224, 413] on img at bounding box center [231, 431] width 68 height 68
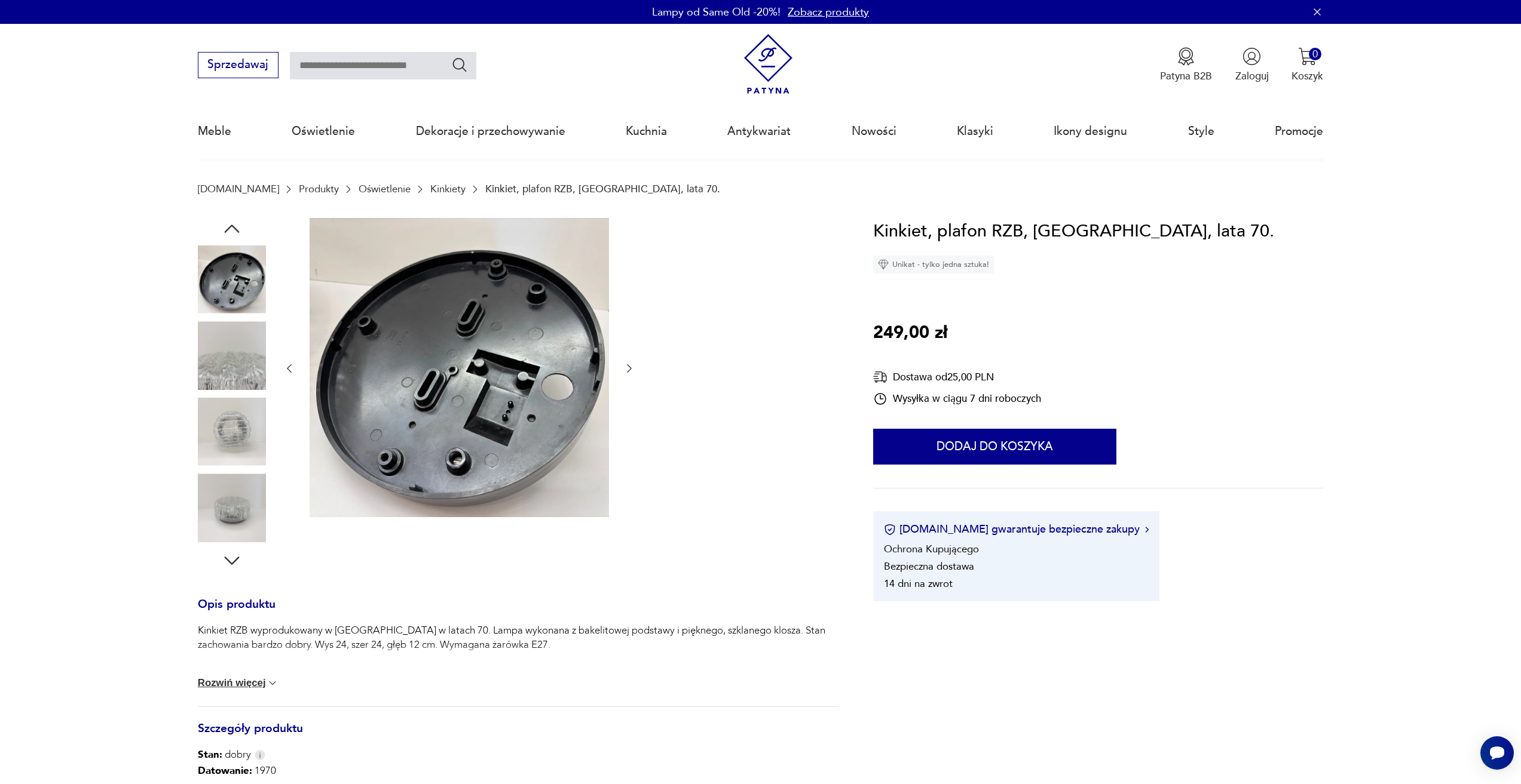
click at [232, 475] on img at bounding box center [231, 507] width 68 height 68
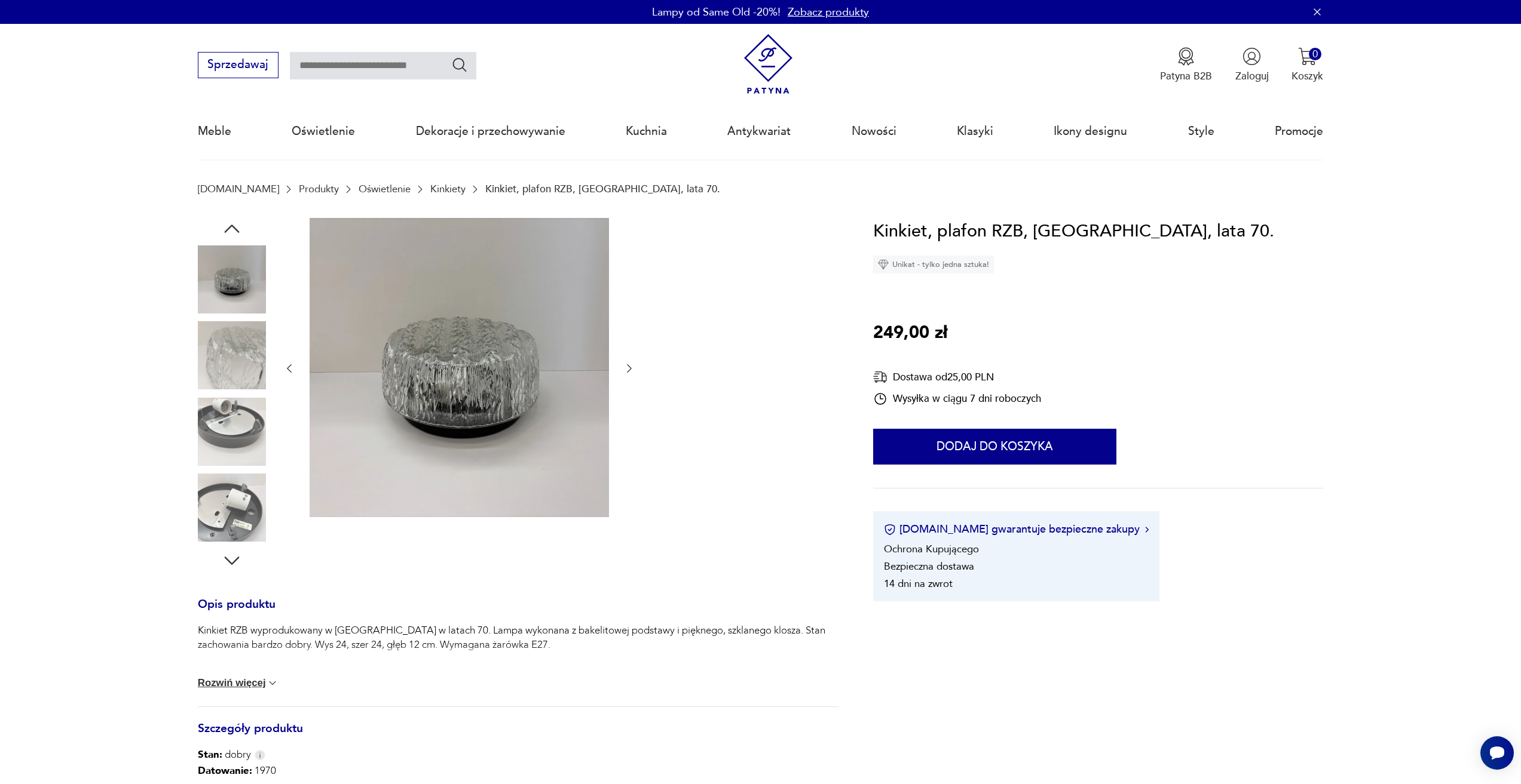
click at [233, 509] on img at bounding box center [231, 507] width 68 height 68
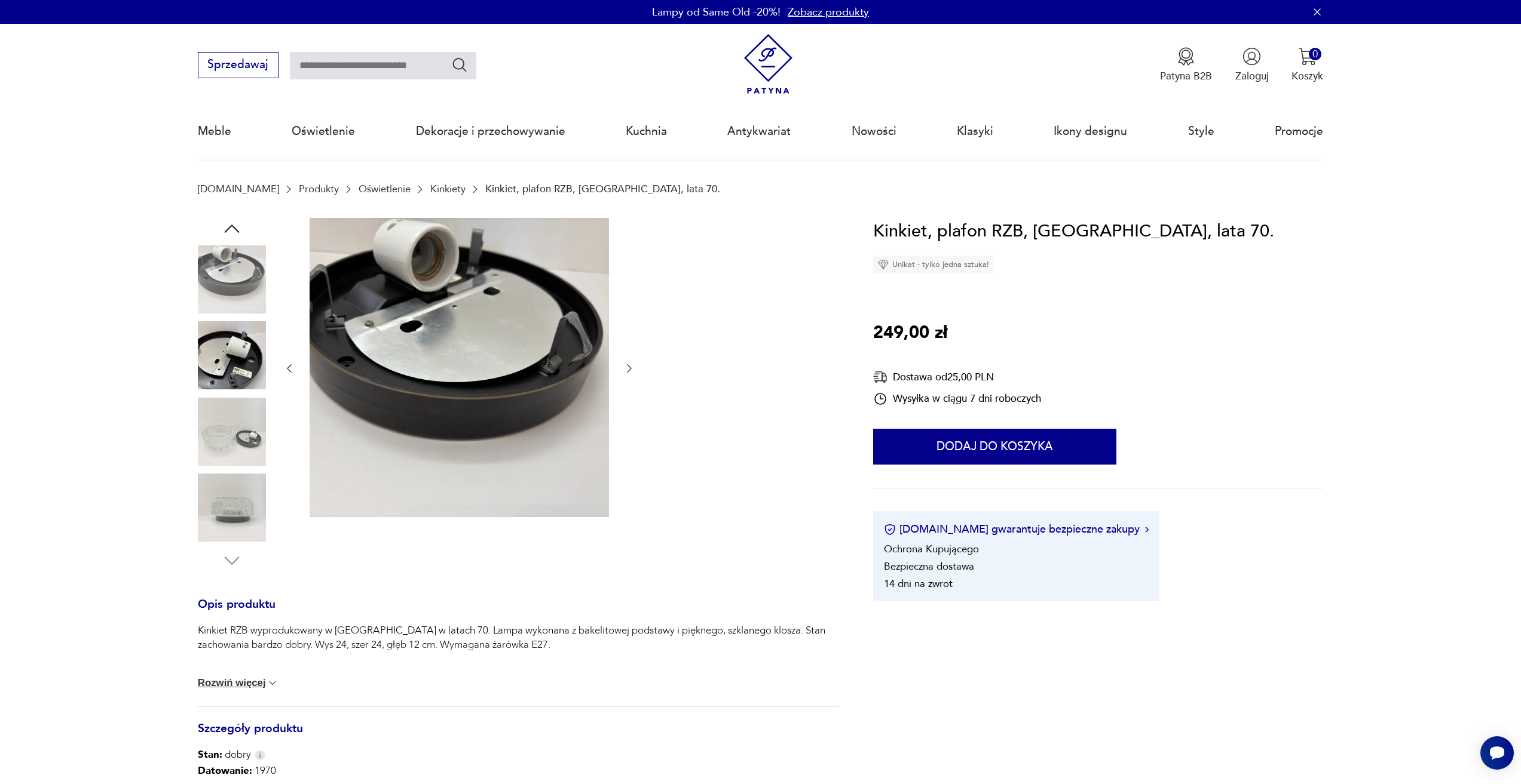
click at [235, 522] on img at bounding box center [231, 507] width 68 height 68
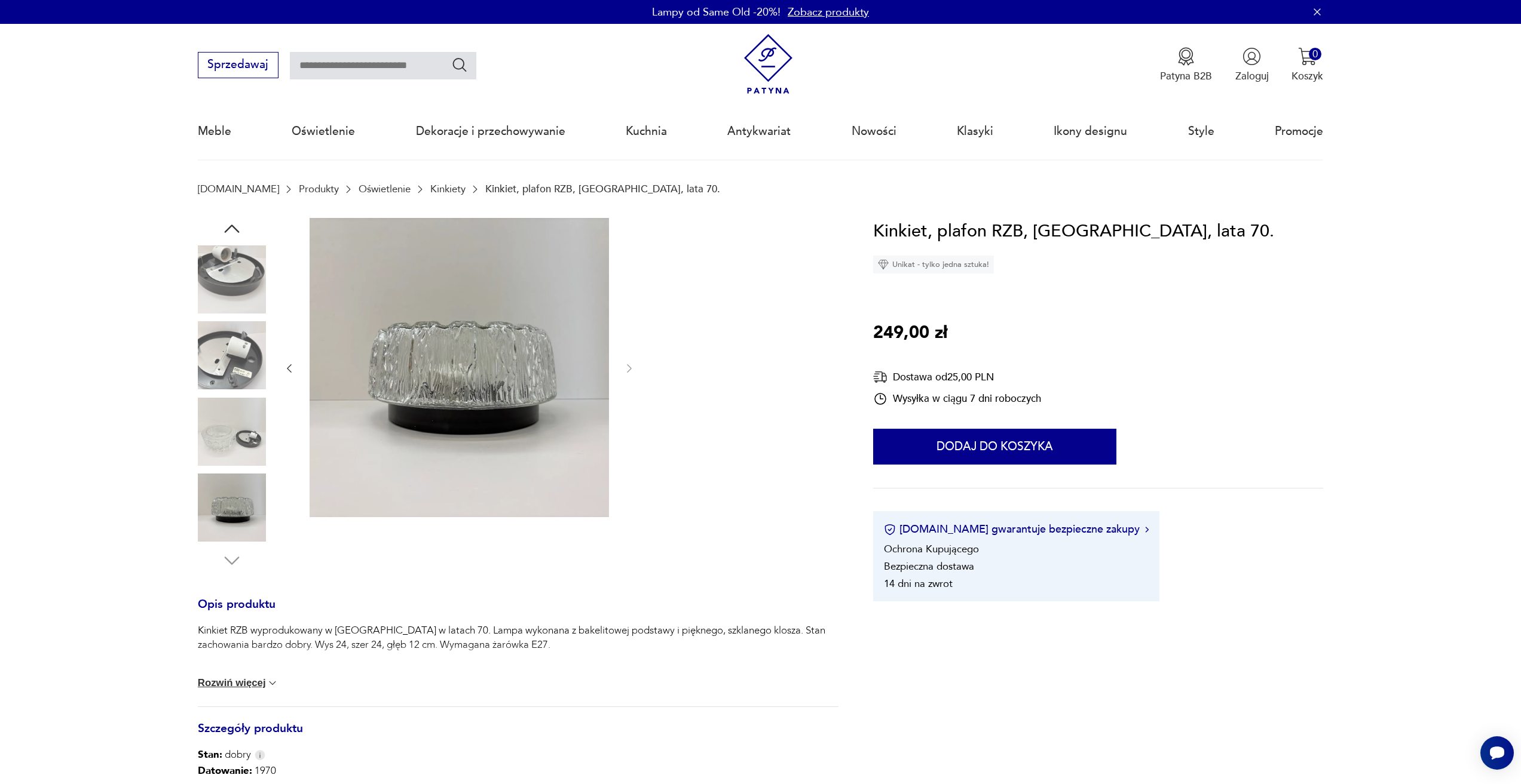
click at [241, 434] on img at bounding box center [231, 431] width 68 height 68
